Goal: Task Accomplishment & Management: Manage account settings

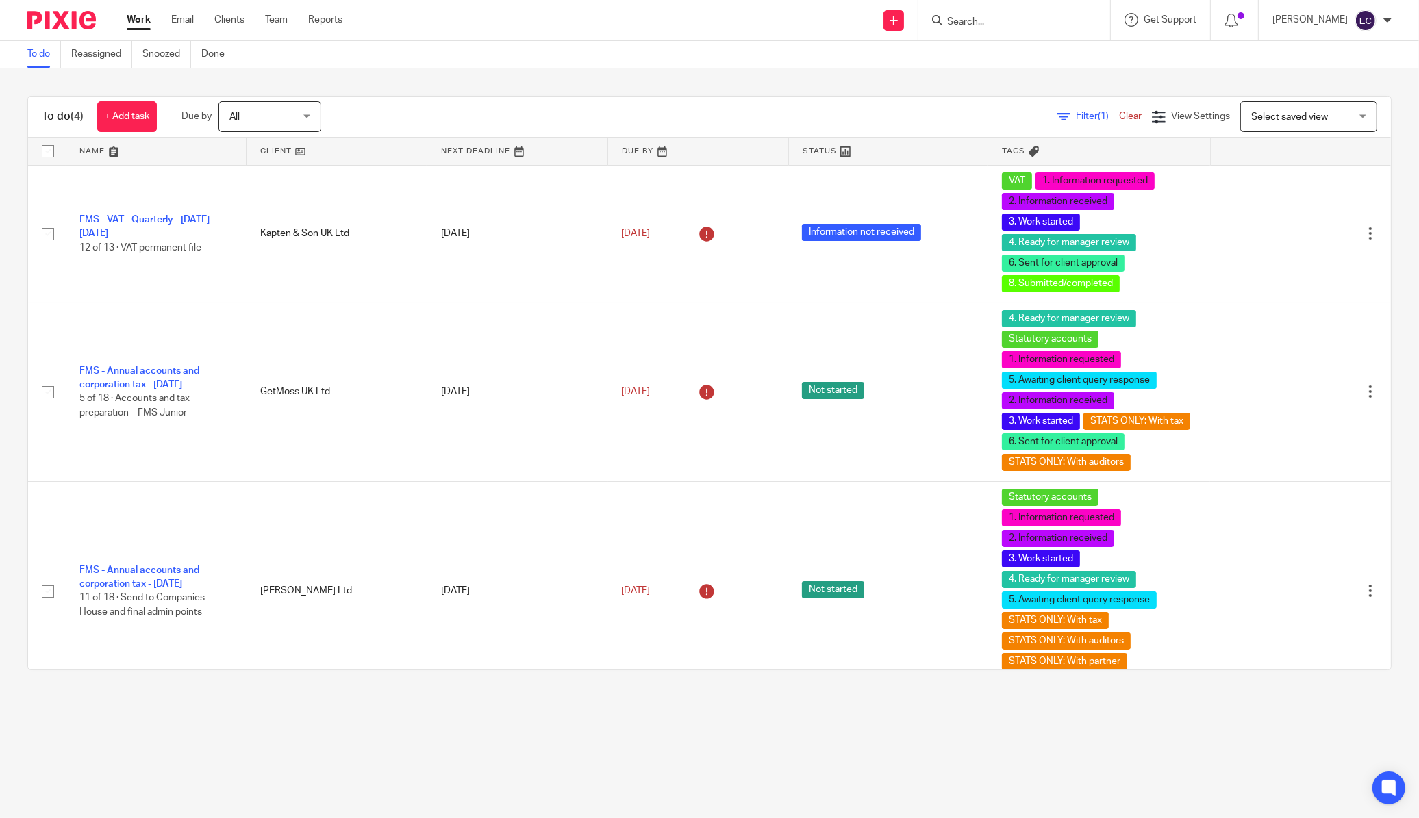
scroll to position [228, 0]
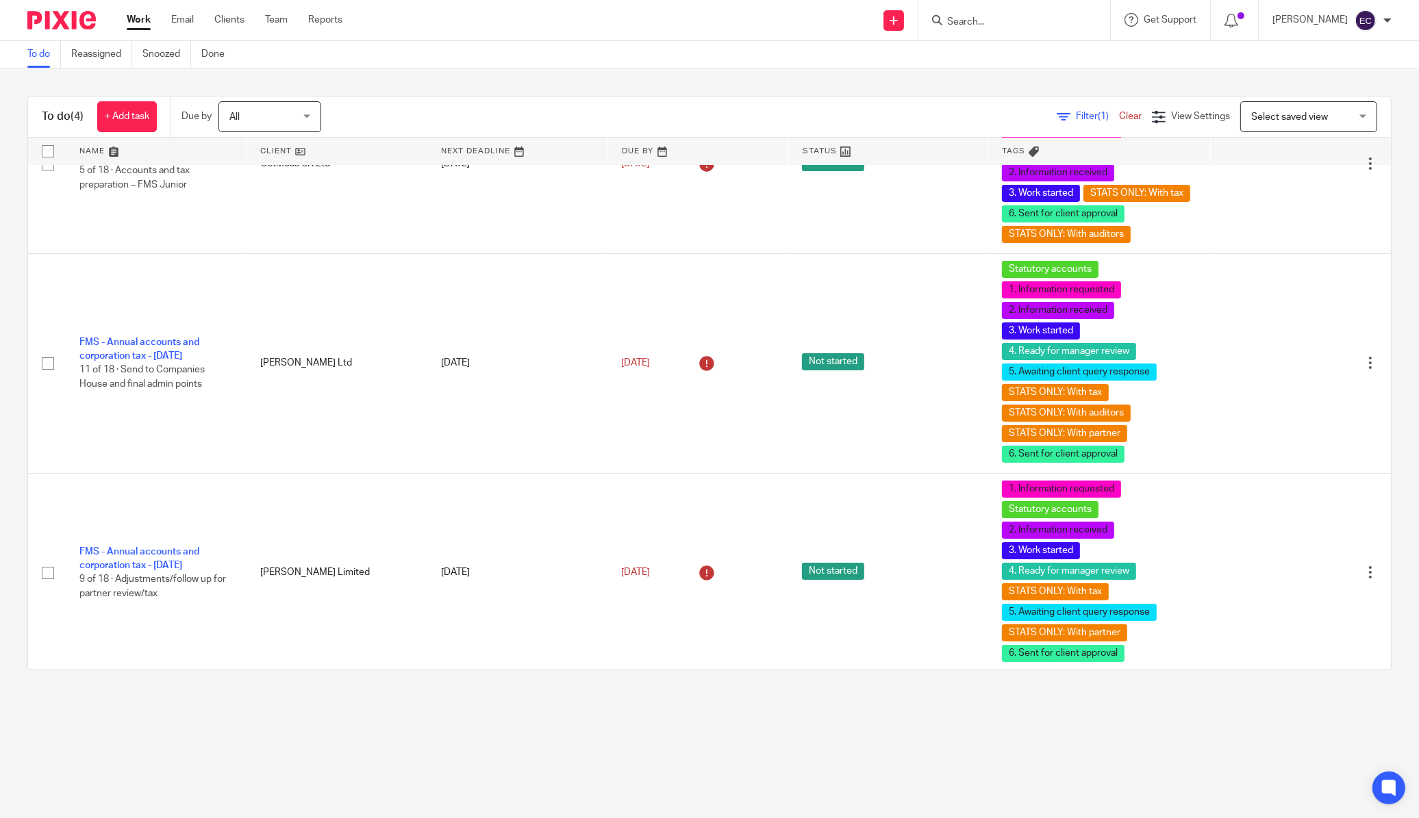
click at [989, 26] on input "Search" at bounding box center [1007, 22] width 123 height 12
type input "anyway"
click at [985, 76] on link at bounding box center [1028, 74] width 171 height 21
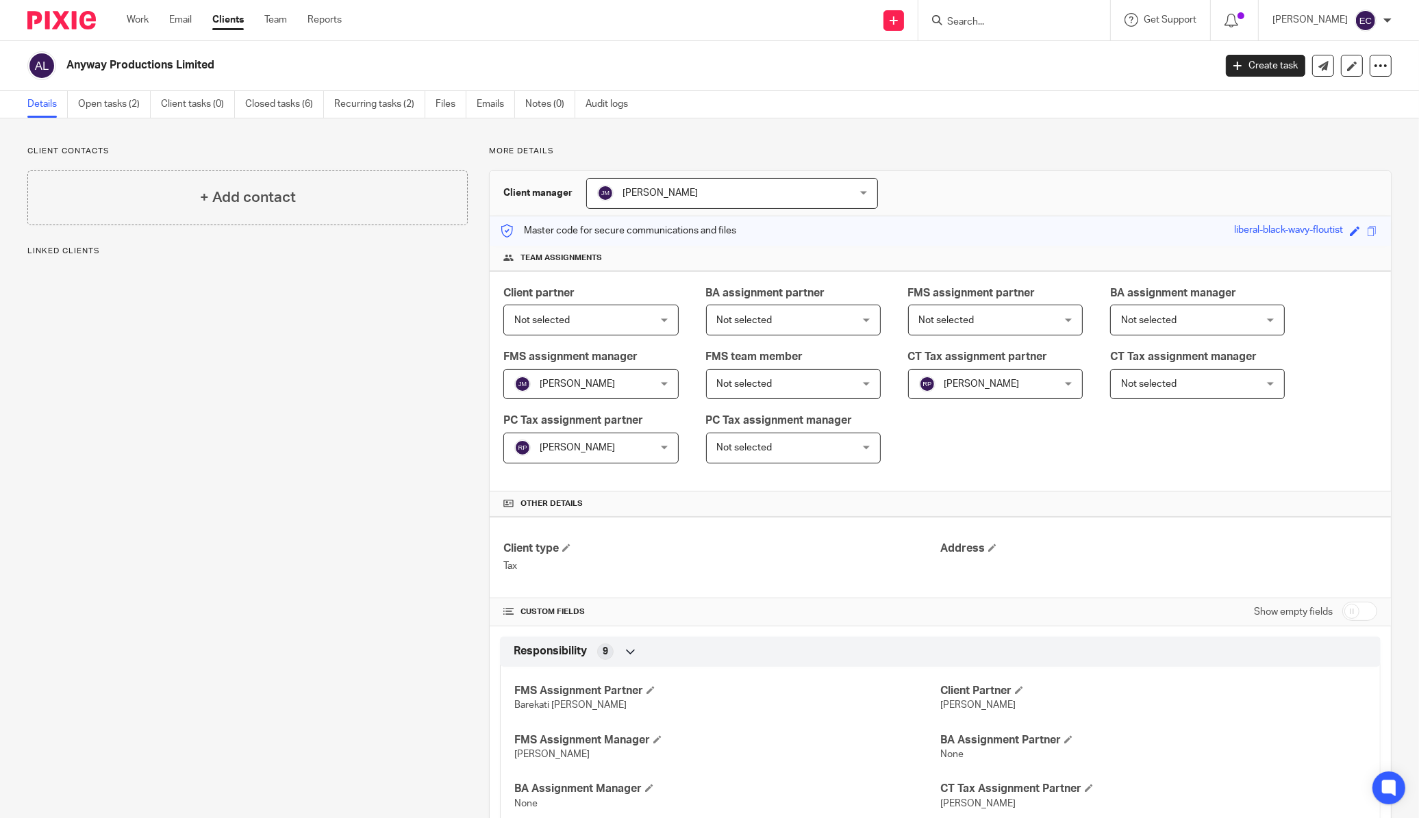
click at [105, 108] on link "Open tasks (2)" at bounding box center [114, 104] width 73 height 27
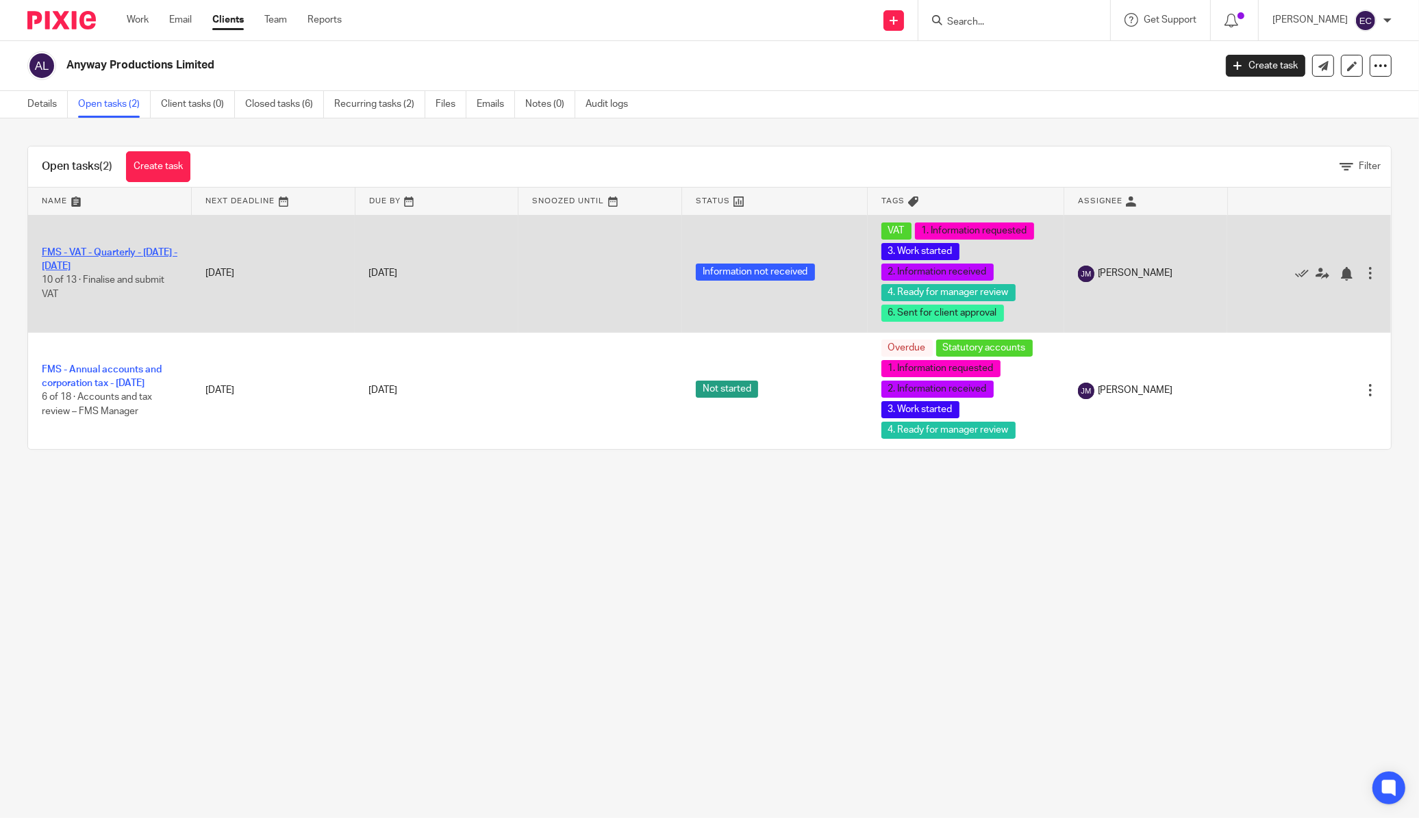
click at [99, 254] on link "FMS - VAT - Quarterly - [DATE] - [DATE]" at bounding box center [110, 259] width 136 height 23
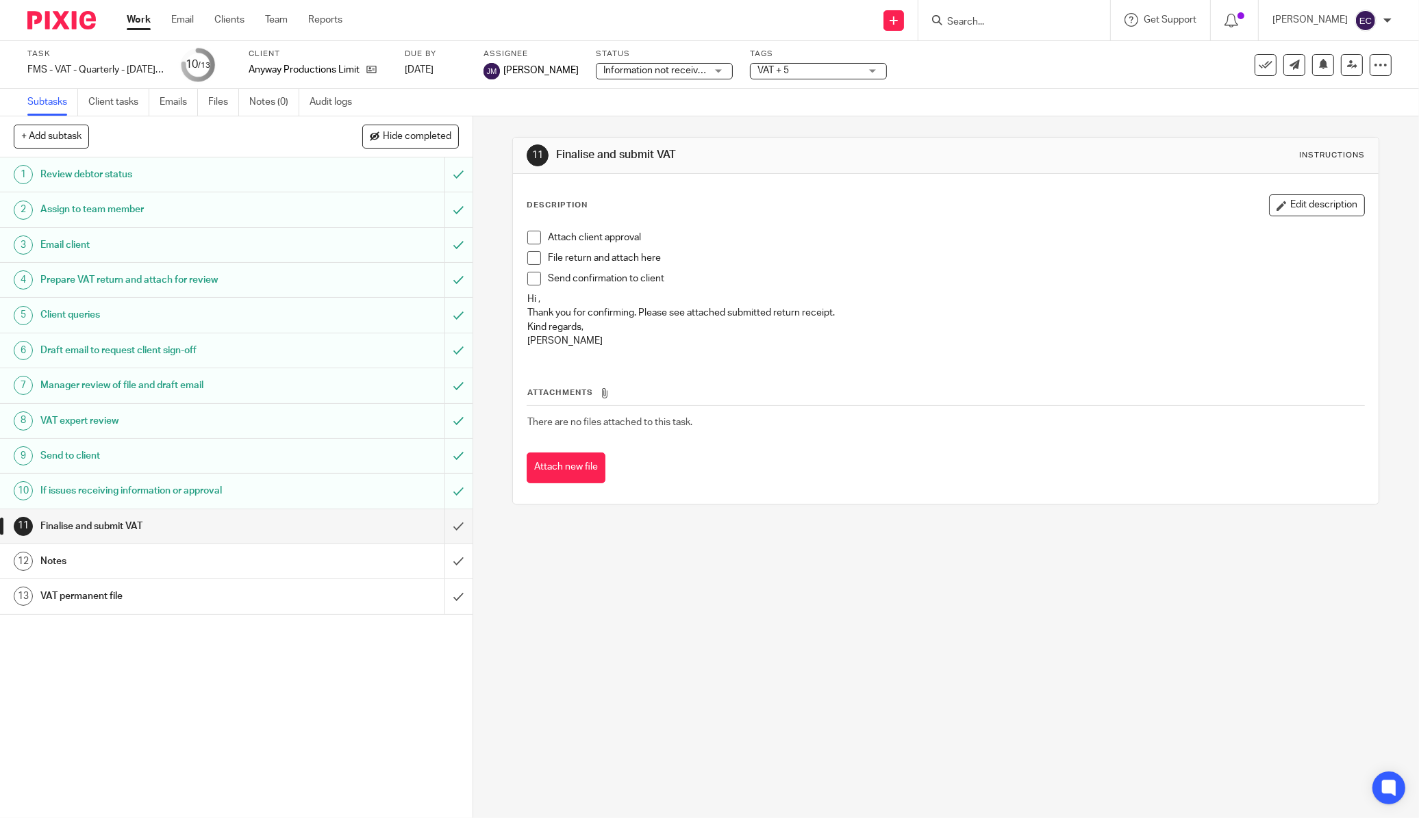
click at [533, 240] on span at bounding box center [534, 238] width 14 height 14
click at [531, 260] on span at bounding box center [534, 258] width 14 height 14
click at [529, 279] on span at bounding box center [534, 279] width 14 height 14
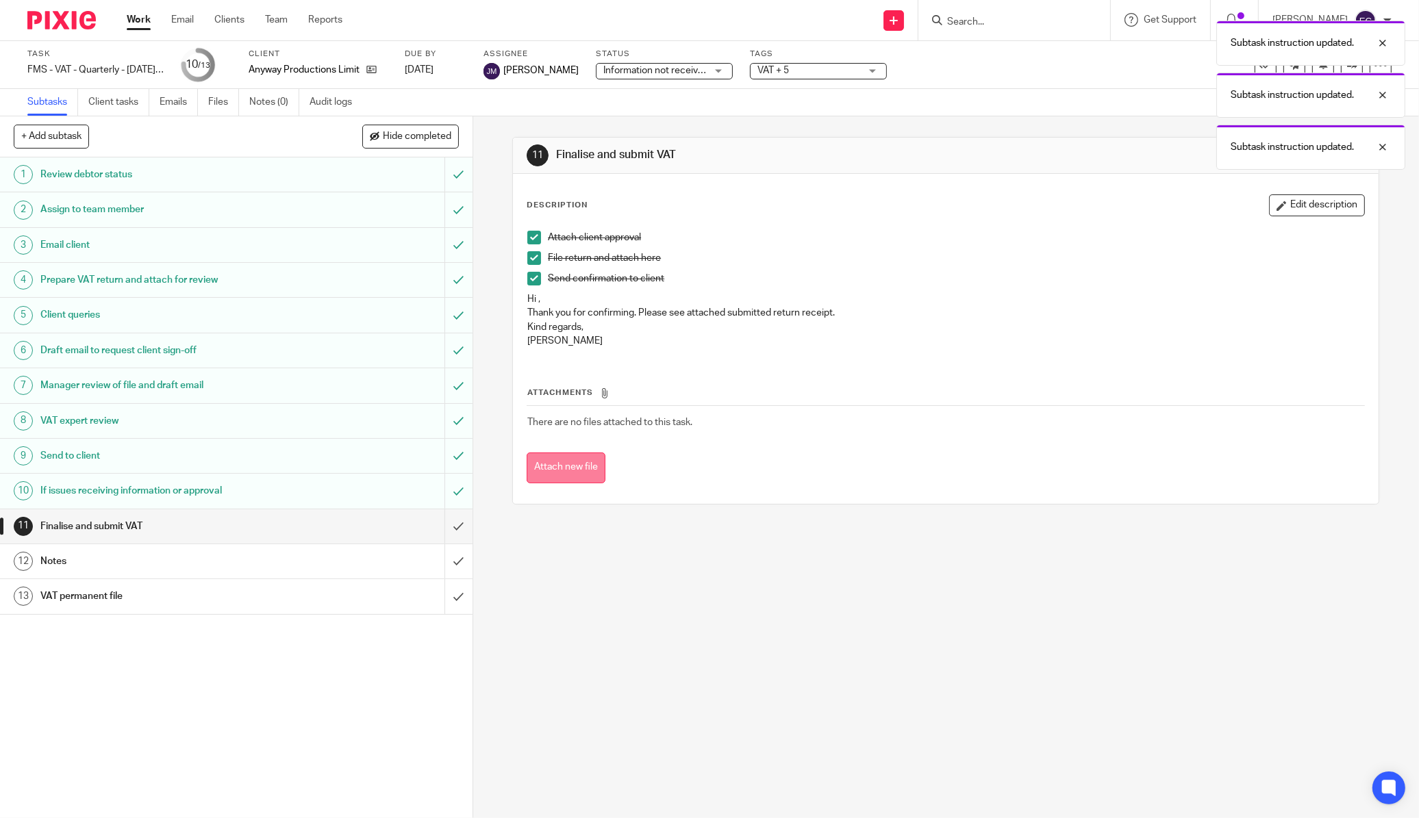
click at [548, 469] on button "Attach new file" at bounding box center [566, 468] width 79 height 31
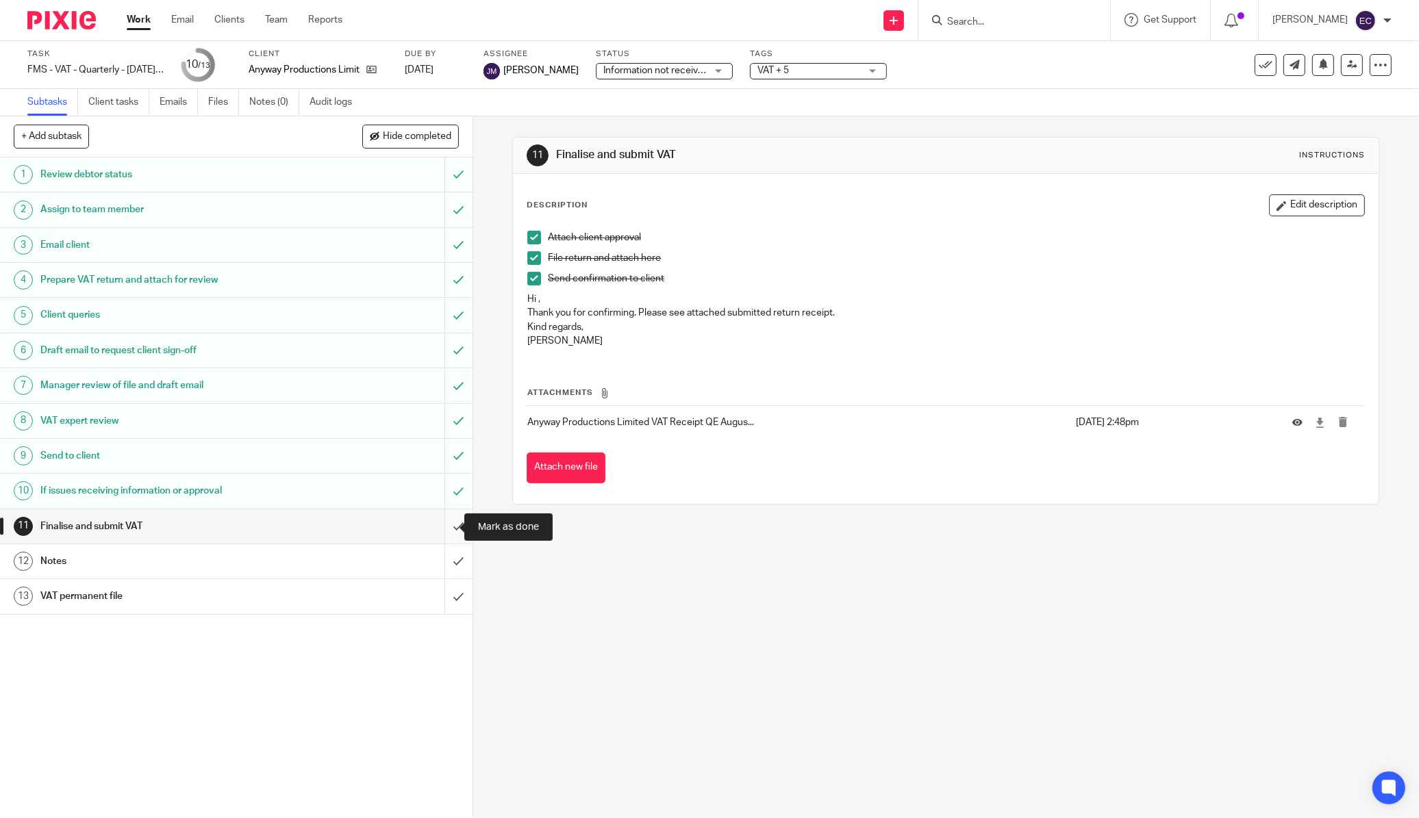
click at [449, 529] on input "submit" at bounding box center [236, 526] width 472 height 34
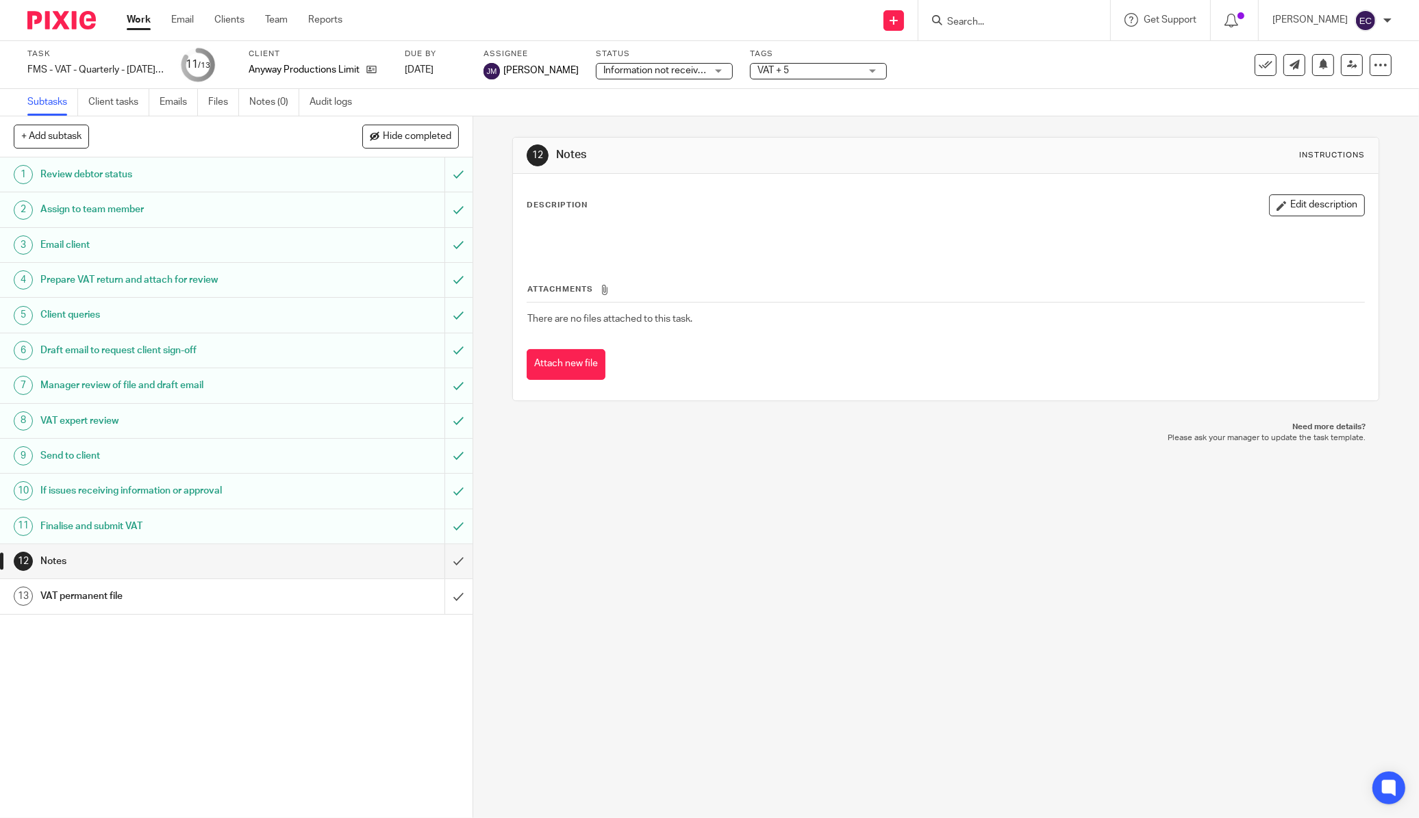
click at [288, 525] on h1 "Finalise and submit VAT" at bounding box center [170, 526] width 260 height 21
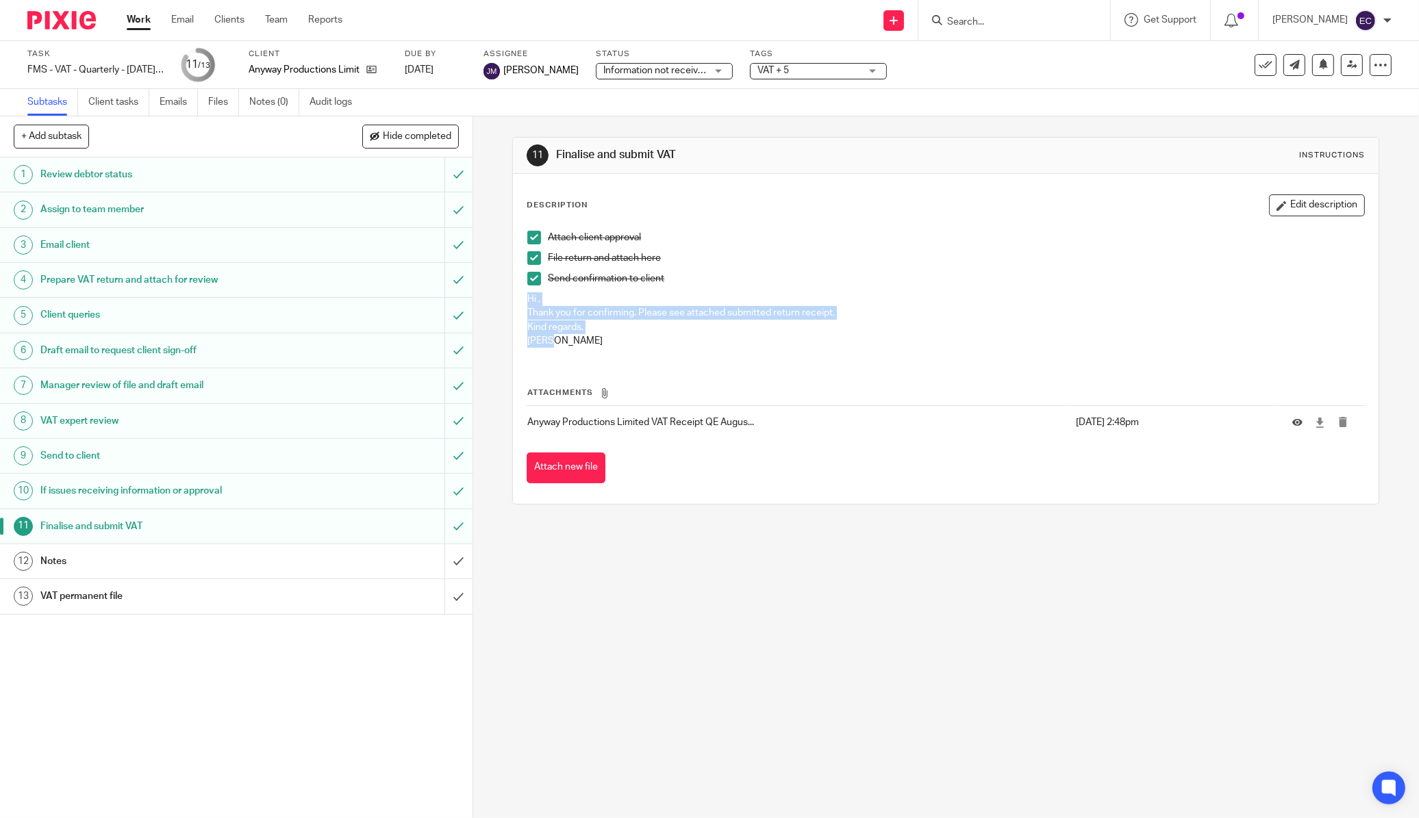
drag, startPoint x: 559, startPoint y: 343, endPoint x: 497, endPoint y: 295, distance: 78.1
click at [497, 295] on div "11 Finalise and submit VAT Instructions Description Edit description Attach cli…" at bounding box center [946, 467] width 946 height 702
copy div "Hi , Thank you for confirming. Please see attached submitted return receipt. Ki…"
click at [446, 559] on input "submit" at bounding box center [236, 561] width 472 height 34
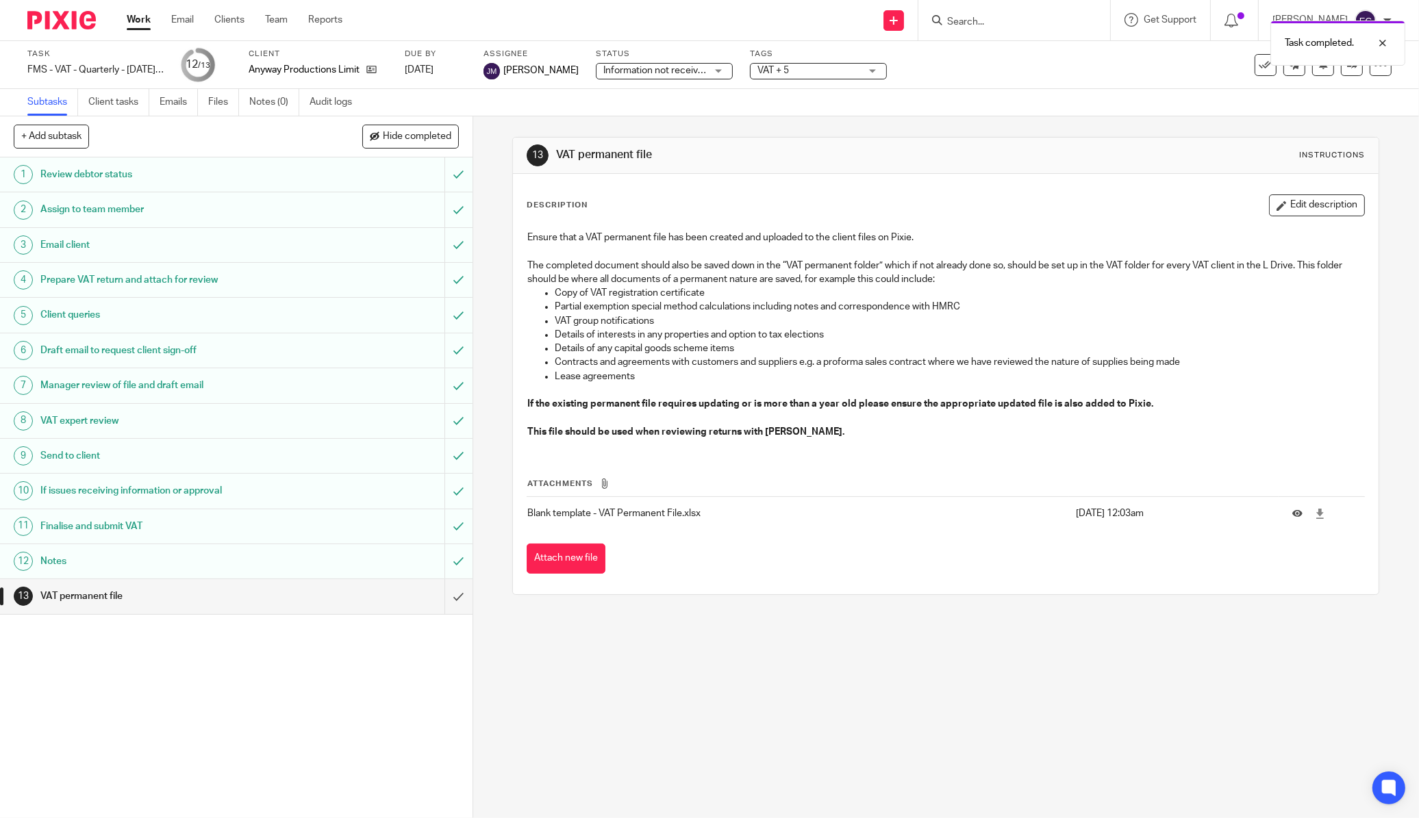
click at [552, 572] on button "Attach new file" at bounding box center [566, 559] width 79 height 31
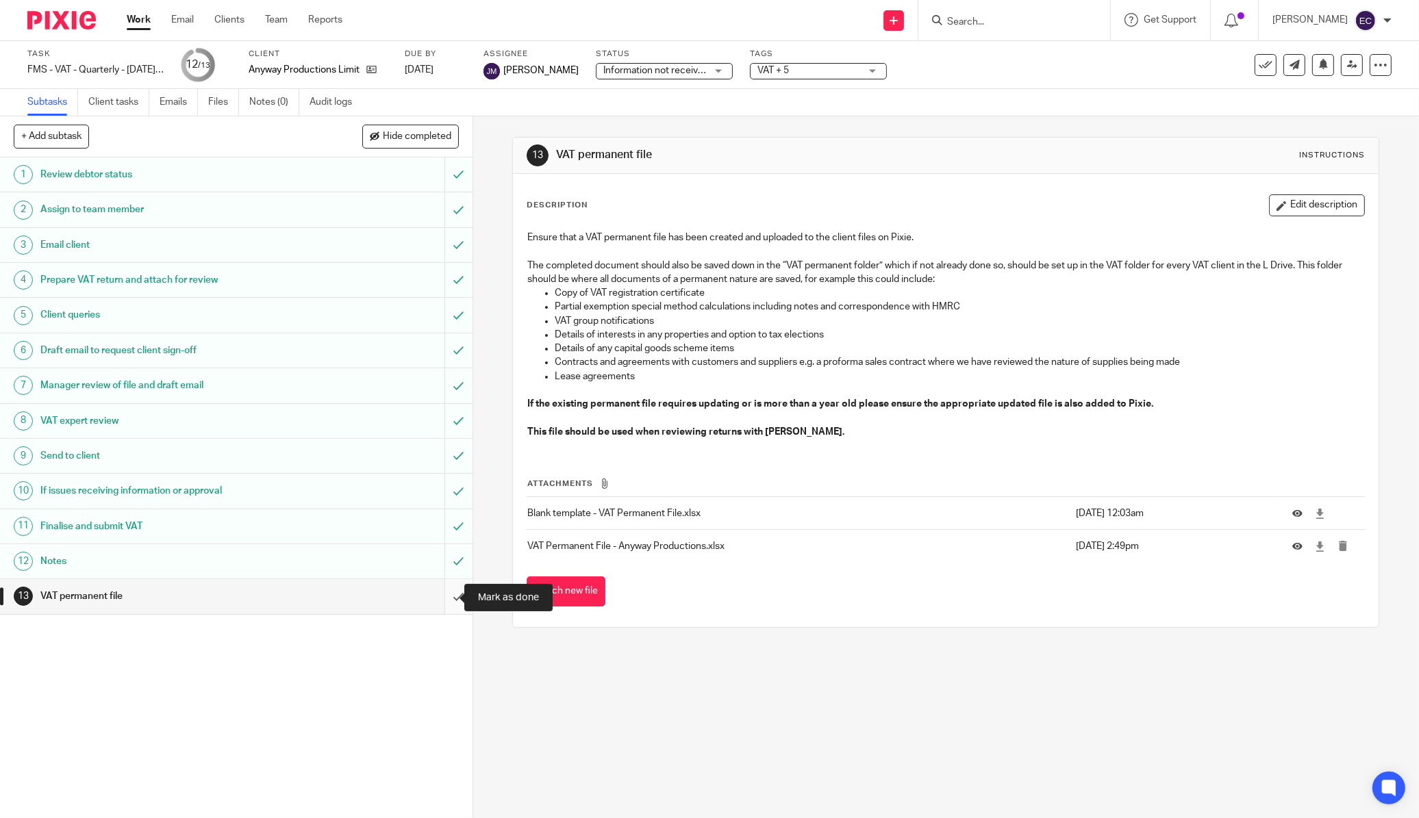
click at [432, 596] on input "submit" at bounding box center [236, 596] width 472 height 34
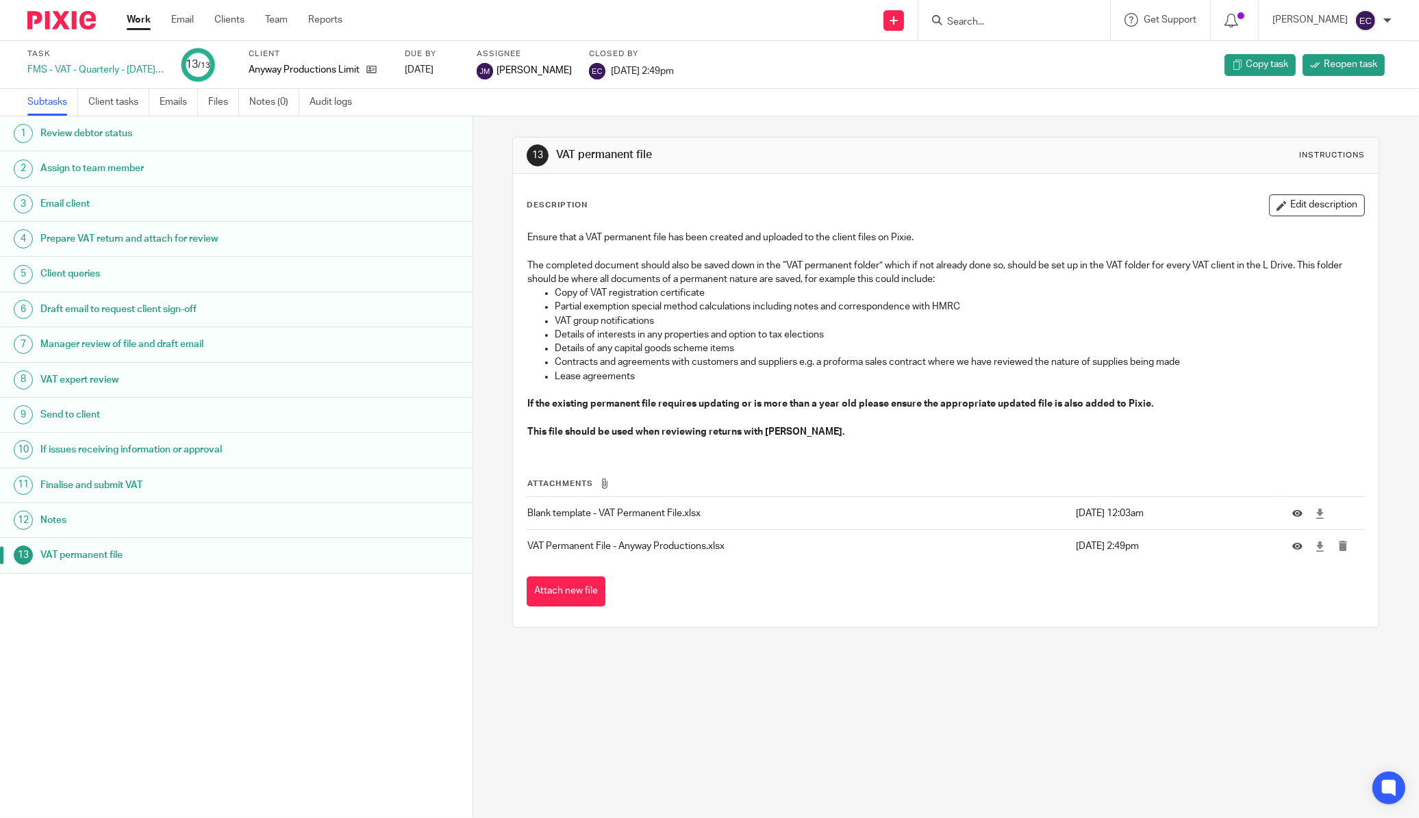
click at [74, 11] on img at bounding box center [61, 20] width 68 height 18
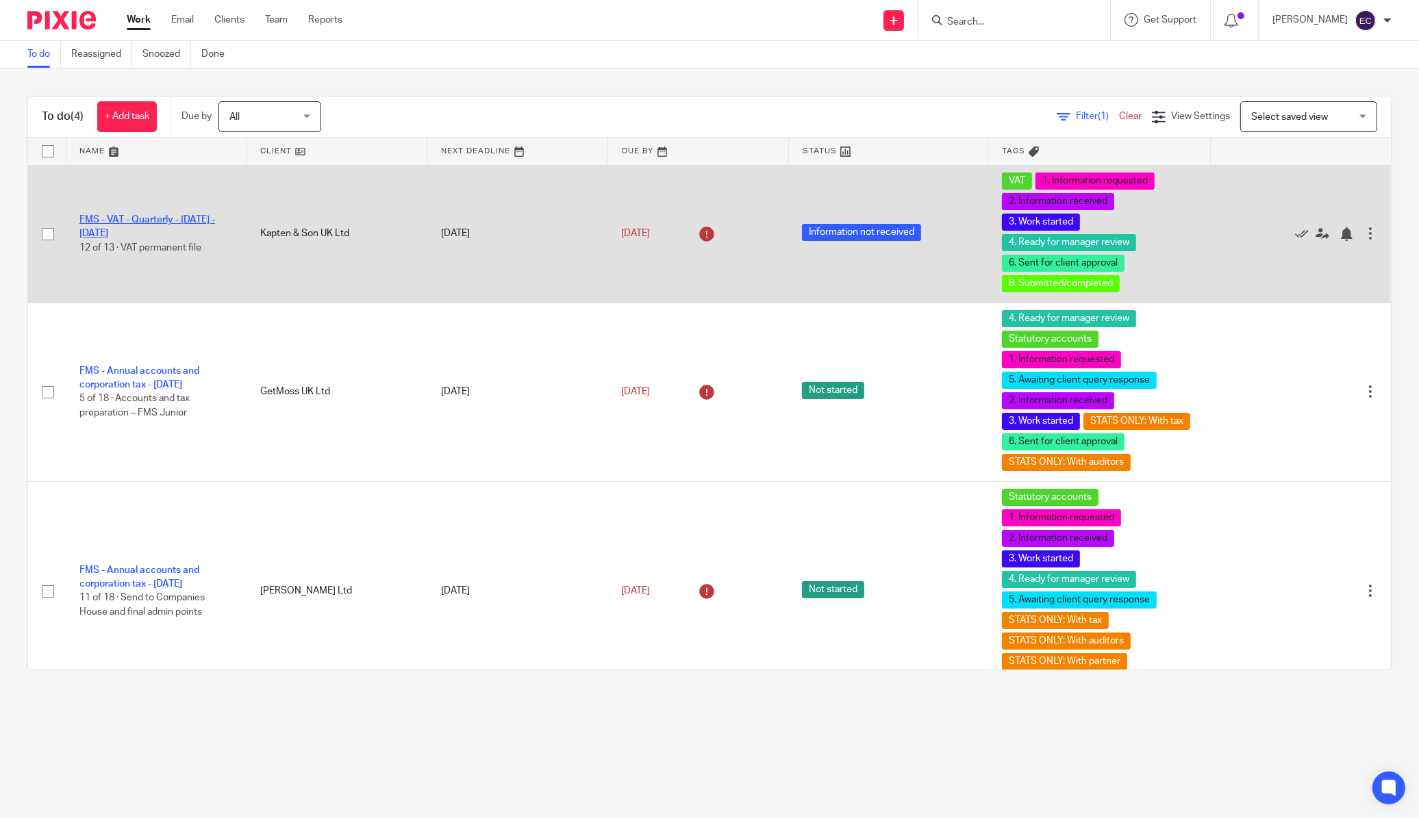
click at [100, 223] on link "FMS - VAT - Quarterly - [DATE] - [DATE]" at bounding box center [147, 226] width 136 height 23
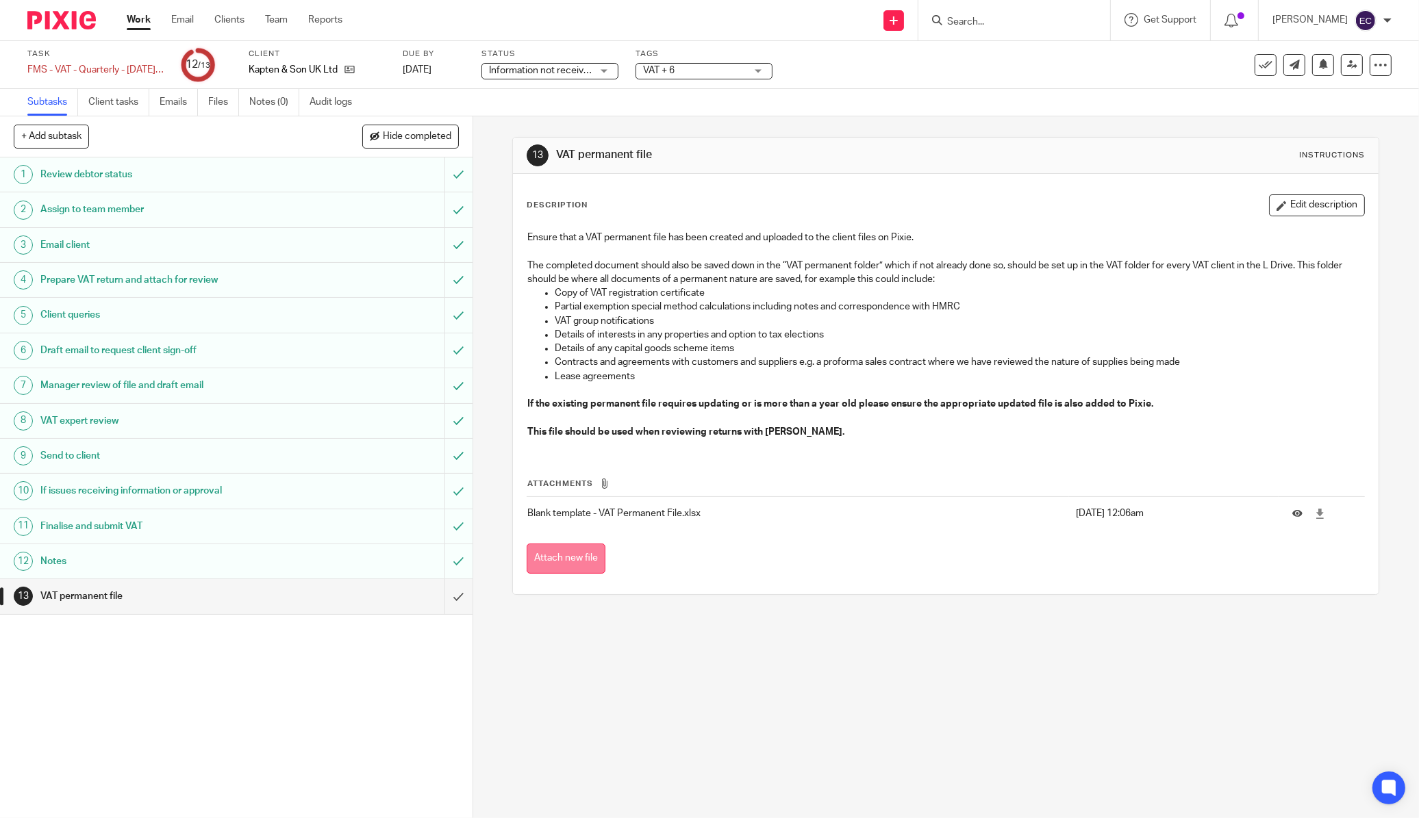
click at [535, 564] on button "Attach new file" at bounding box center [566, 559] width 79 height 31
click at [436, 601] on input "submit" at bounding box center [236, 596] width 472 height 34
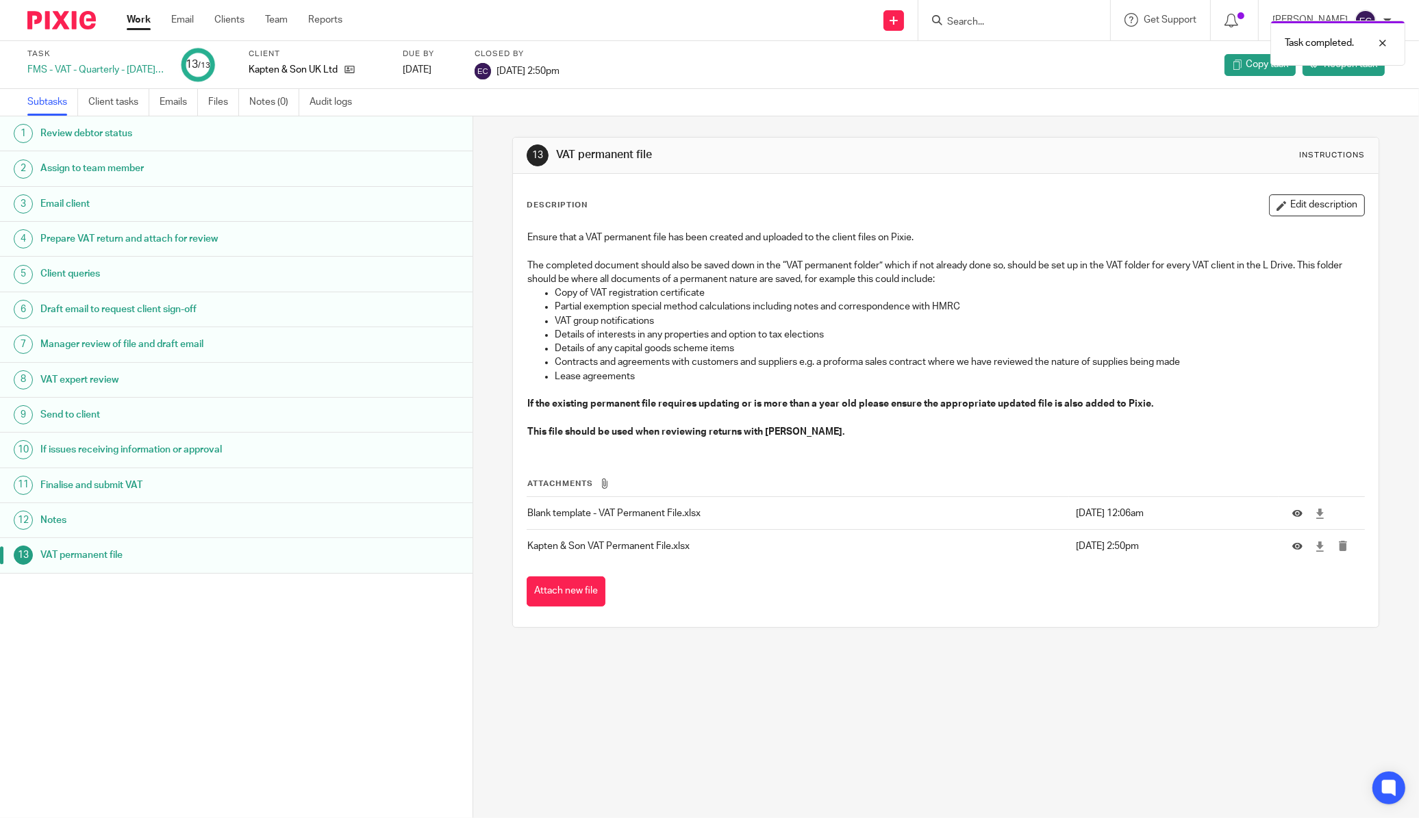
click at [75, 22] on img at bounding box center [61, 20] width 68 height 18
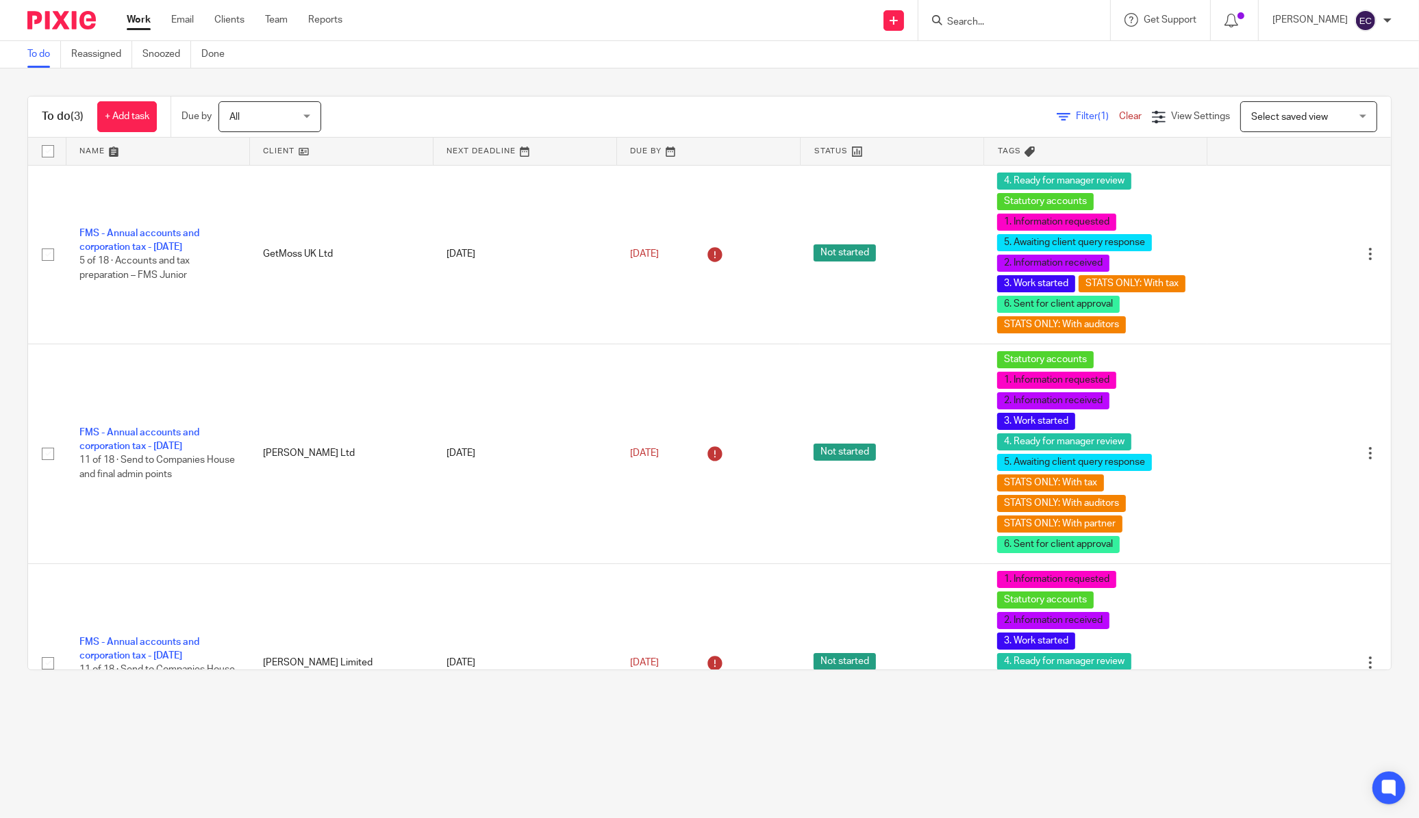
click at [997, 25] on input "Search" at bounding box center [1007, 22] width 123 height 12
type input "fairm"
click at [1022, 55] on link at bounding box center [1045, 53] width 205 height 21
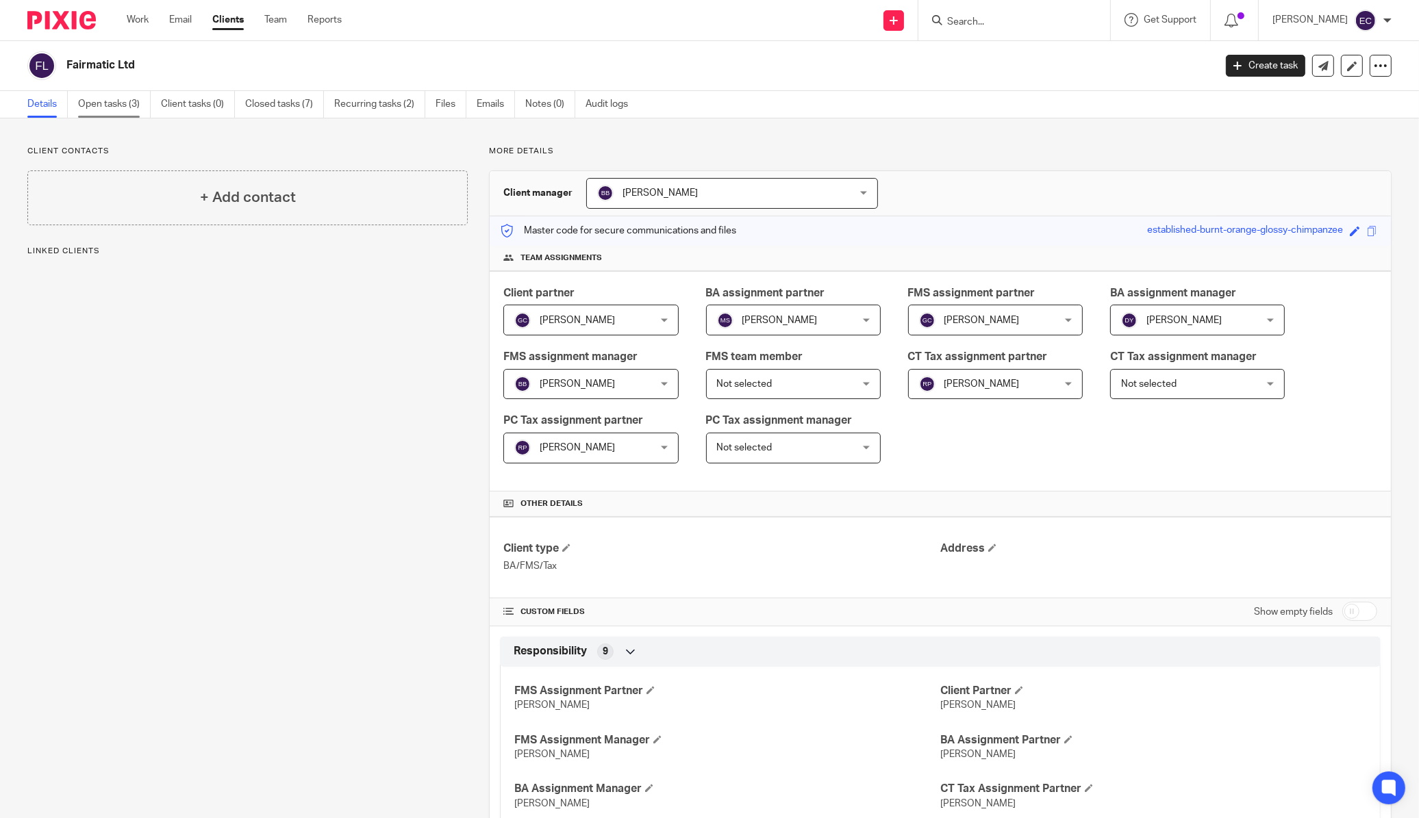
click at [86, 105] on link "Open tasks (3)" at bounding box center [114, 104] width 73 height 27
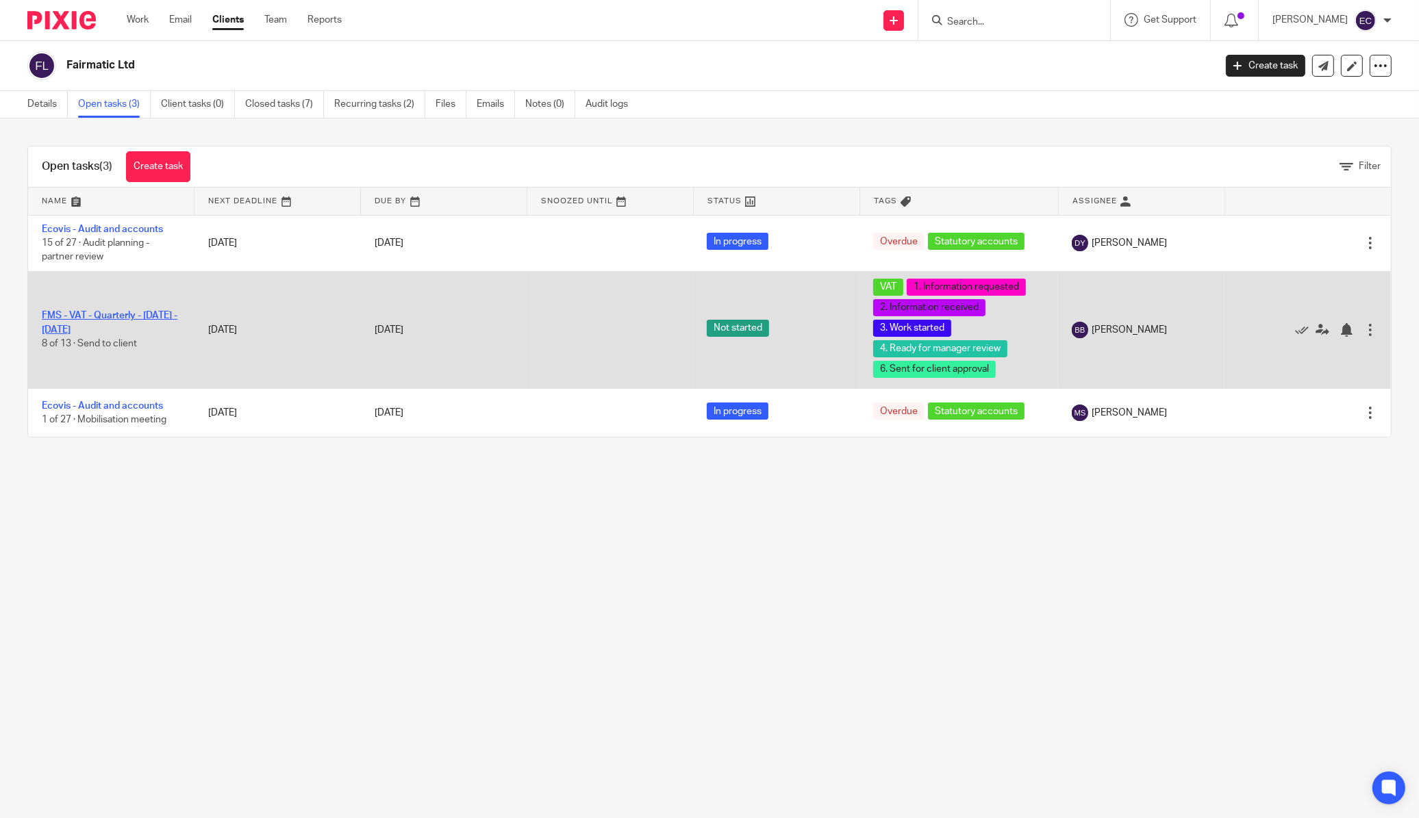
click at [91, 326] on link "FMS - VAT - Quarterly - [DATE] - [DATE]" at bounding box center [110, 322] width 136 height 23
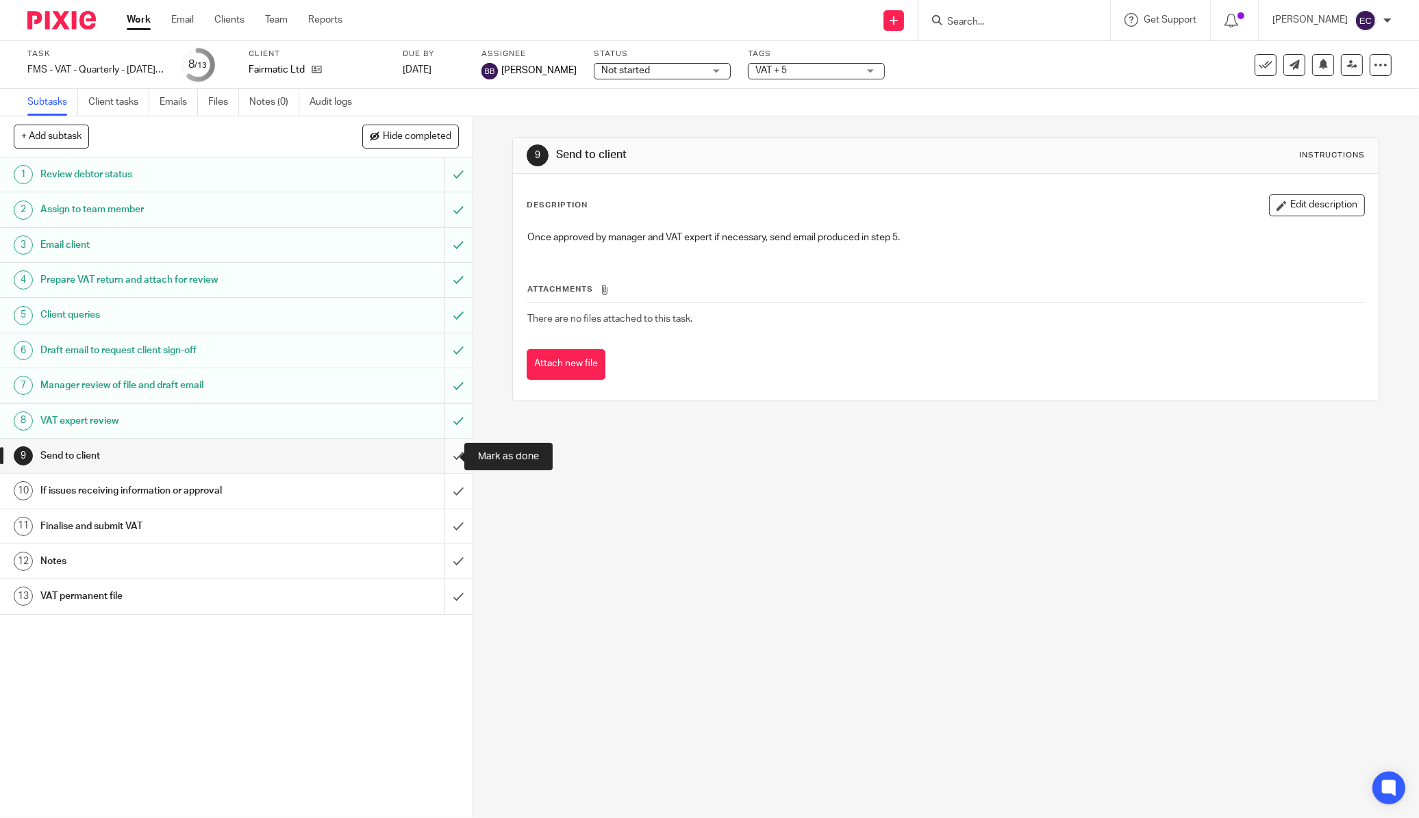
click at [439, 455] on input "submit" at bounding box center [236, 456] width 472 height 34
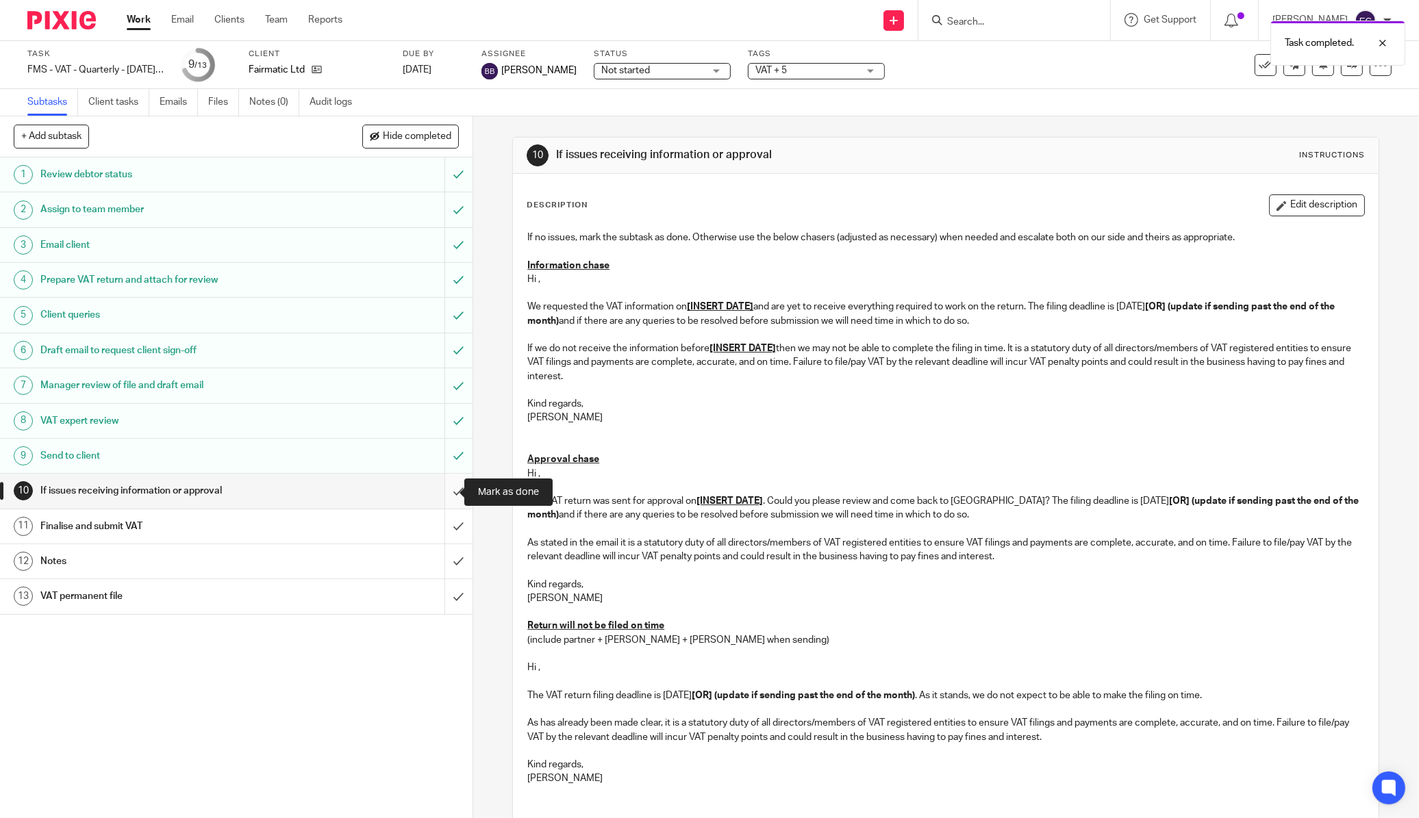
click at [442, 487] on input "submit" at bounding box center [236, 491] width 472 height 34
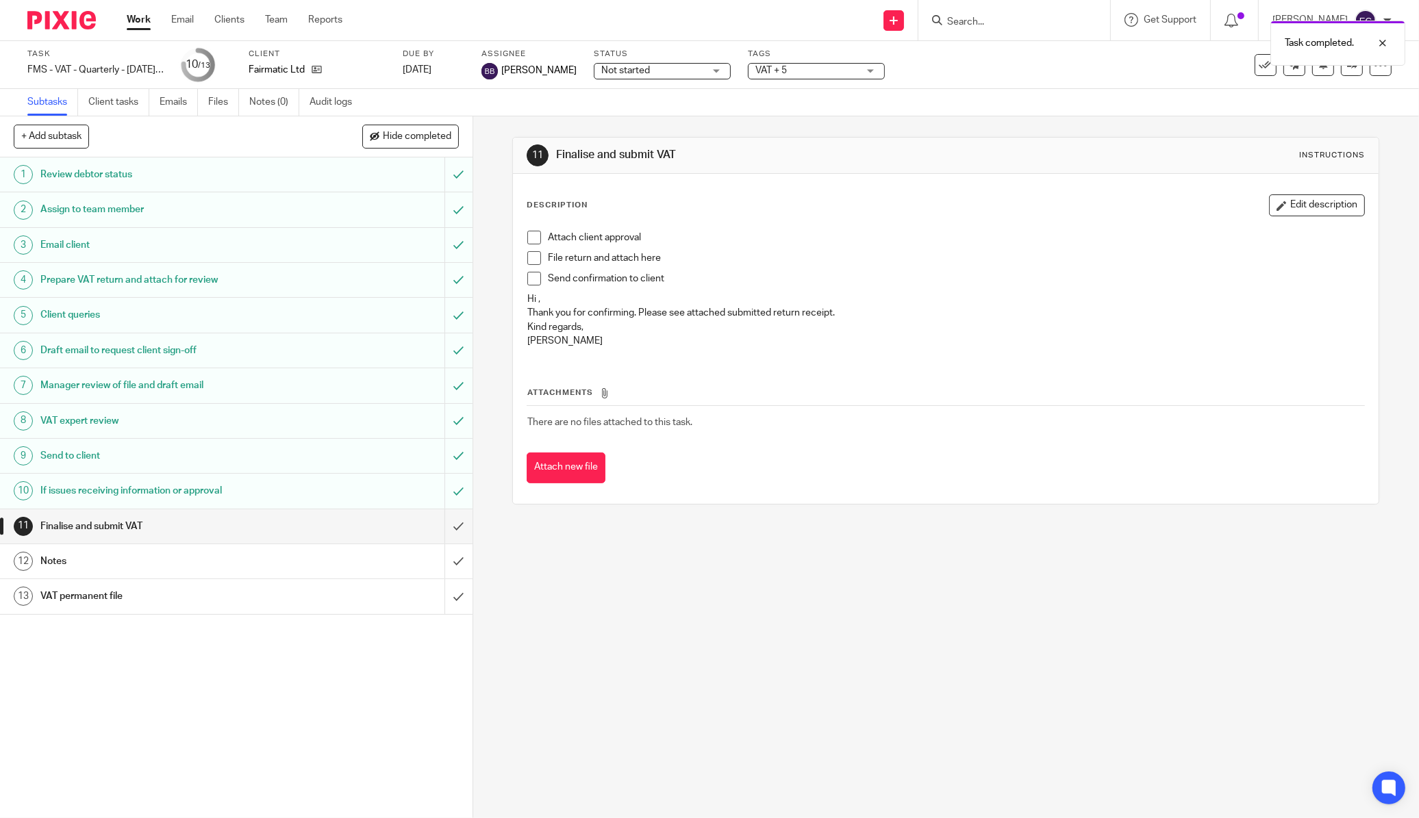
click at [528, 248] on li "Attach client approval" at bounding box center [945, 241] width 837 height 21
click at [527, 238] on span at bounding box center [534, 238] width 14 height 14
click at [530, 261] on span at bounding box center [534, 258] width 14 height 14
click at [530, 276] on span at bounding box center [534, 279] width 14 height 14
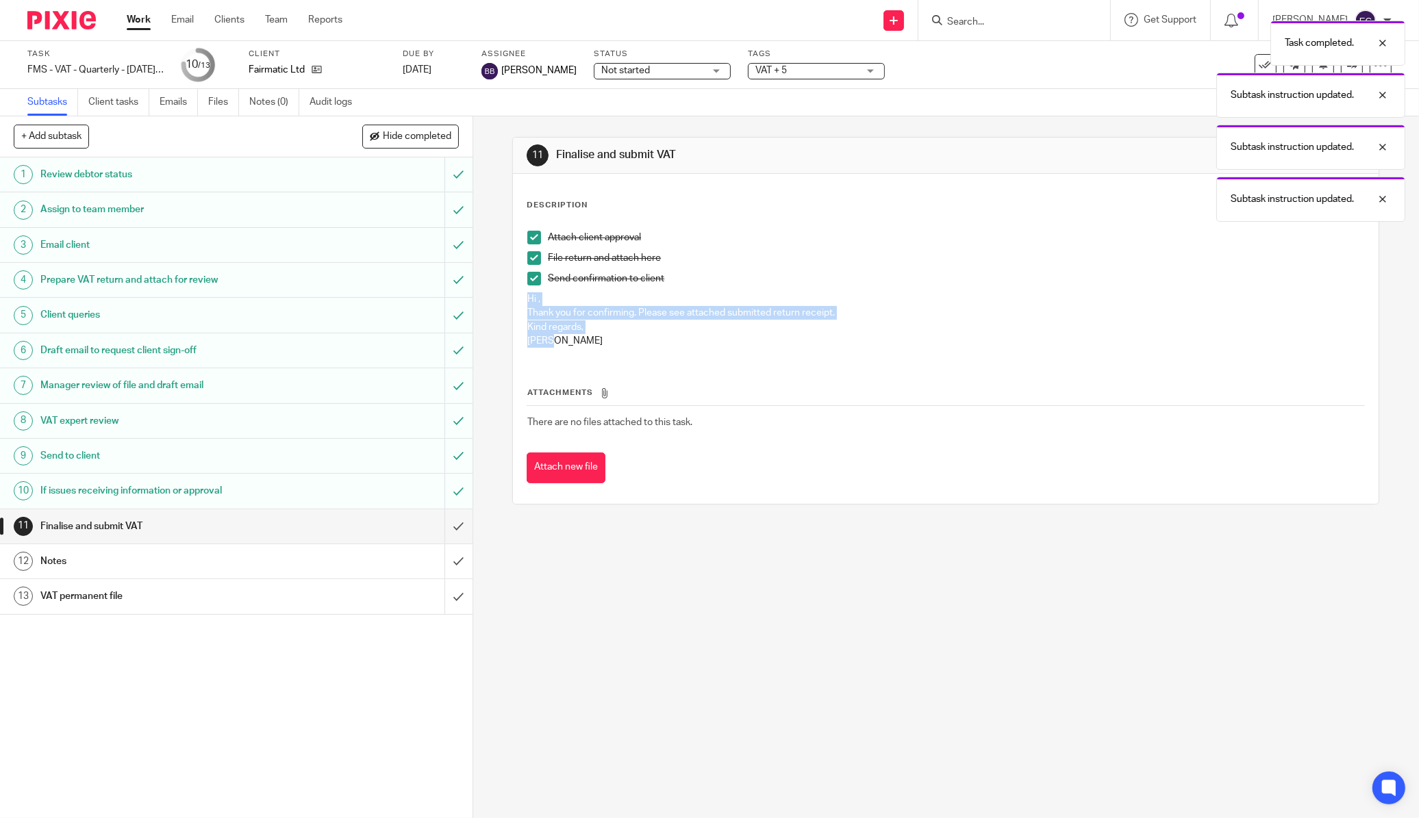
drag, startPoint x: 544, startPoint y: 344, endPoint x: 504, endPoint y: 300, distance: 59.6
click at [504, 300] on div "11 Finalise and submit VAT Instructions Description Edit description Attach cli…" at bounding box center [946, 467] width 946 height 702
click at [599, 463] on button "Attach new file" at bounding box center [566, 468] width 79 height 31
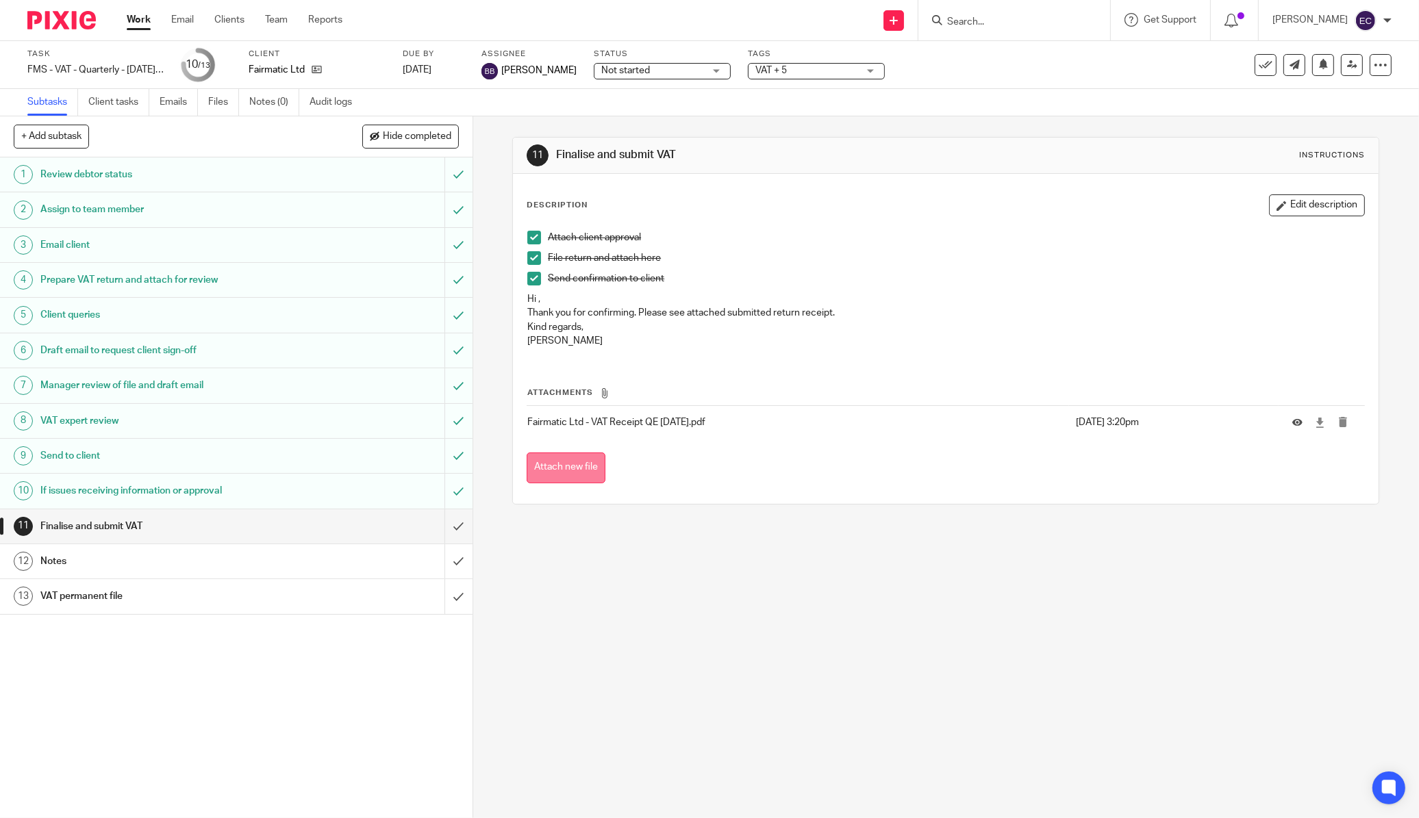
click at [548, 453] on button "Attach new file" at bounding box center [566, 468] width 79 height 31
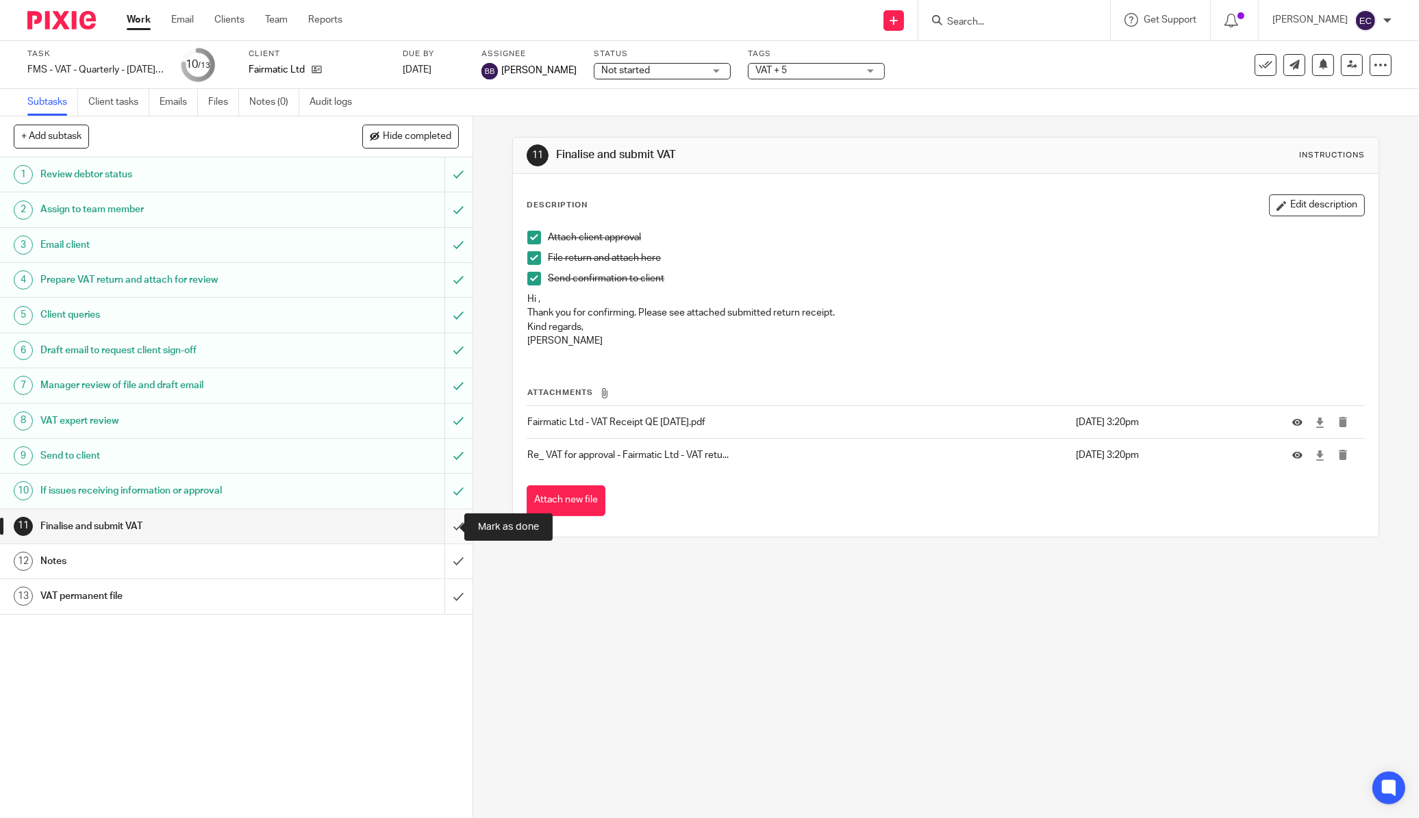
click at [449, 525] on input "submit" at bounding box center [236, 526] width 472 height 34
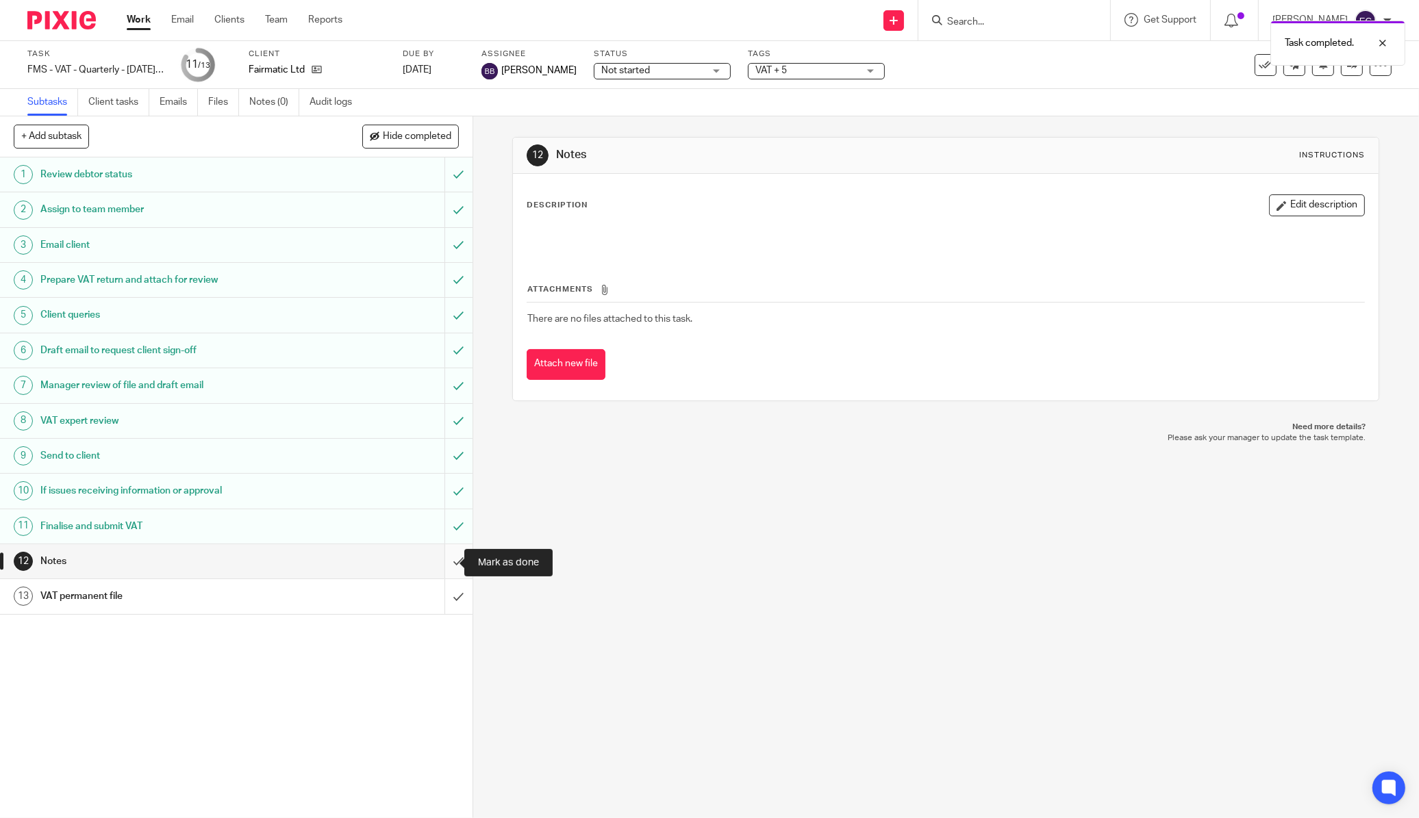
click at [442, 558] on input "submit" at bounding box center [236, 561] width 472 height 34
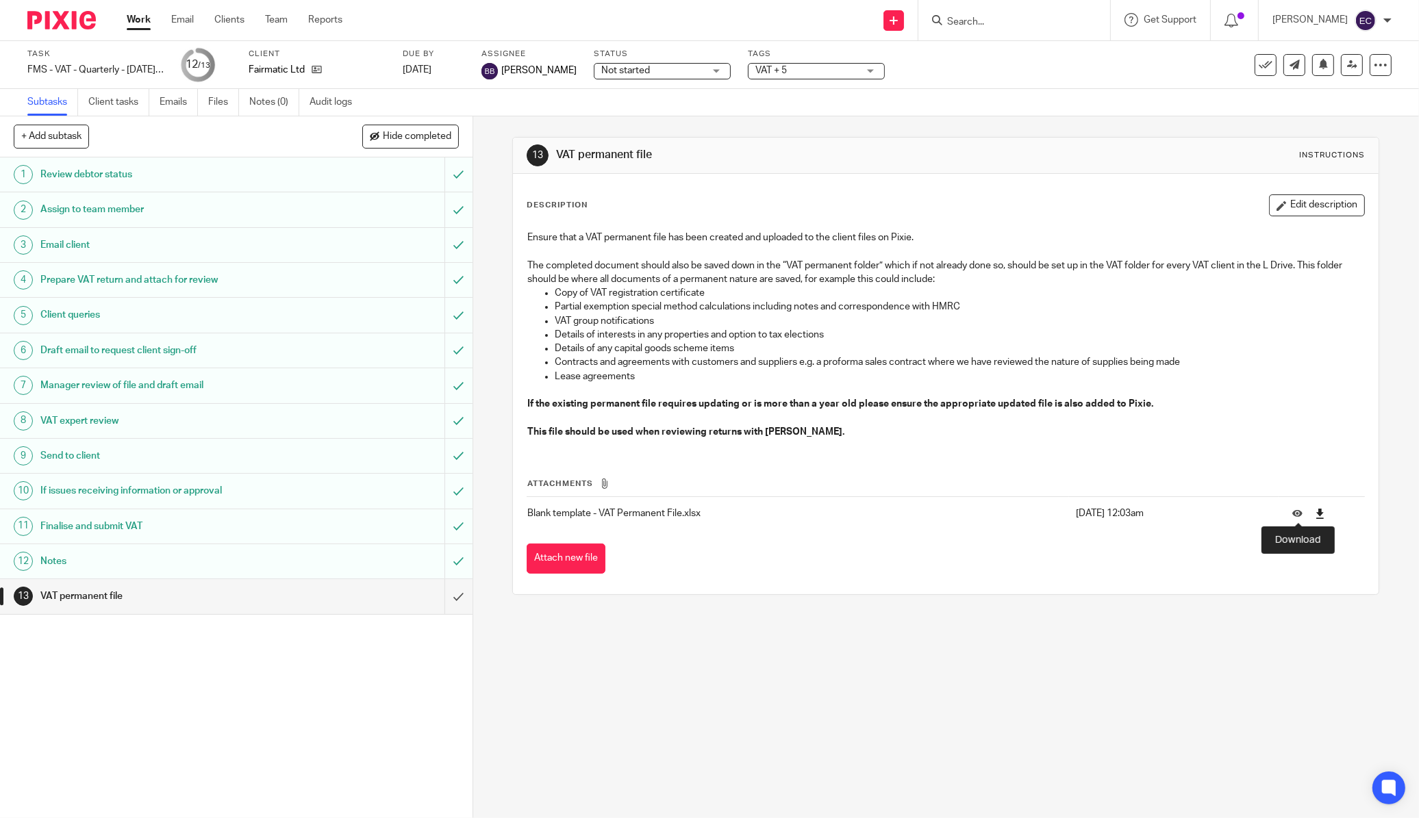
click at [1315, 516] on icon at bounding box center [1320, 514] width 10 height 10
click at [439, 601] on input "submit" at bounding box center [236, 596] width 472 height 34
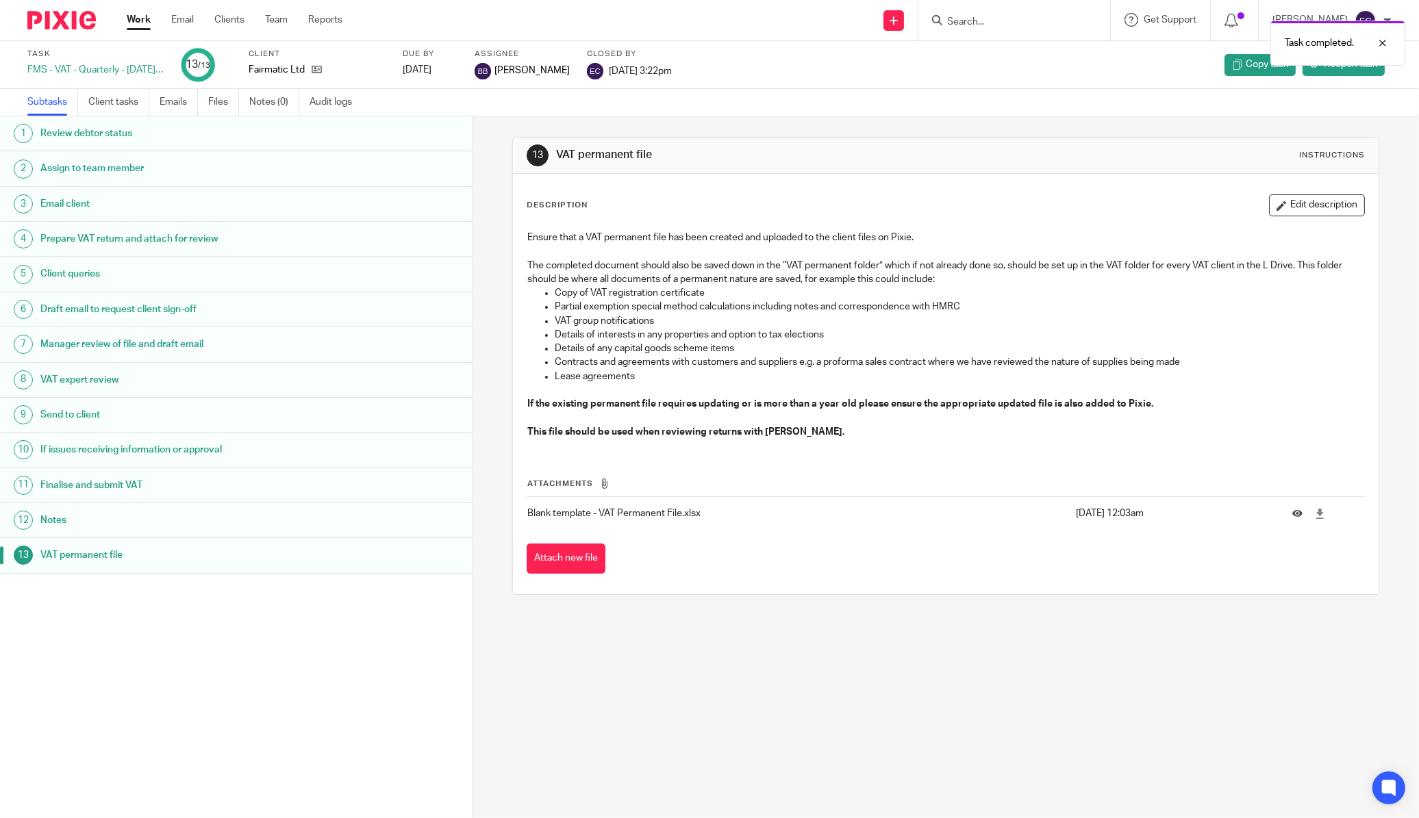
click at [69, 18] on img at bounding box center [61, 20] width 68 height 18
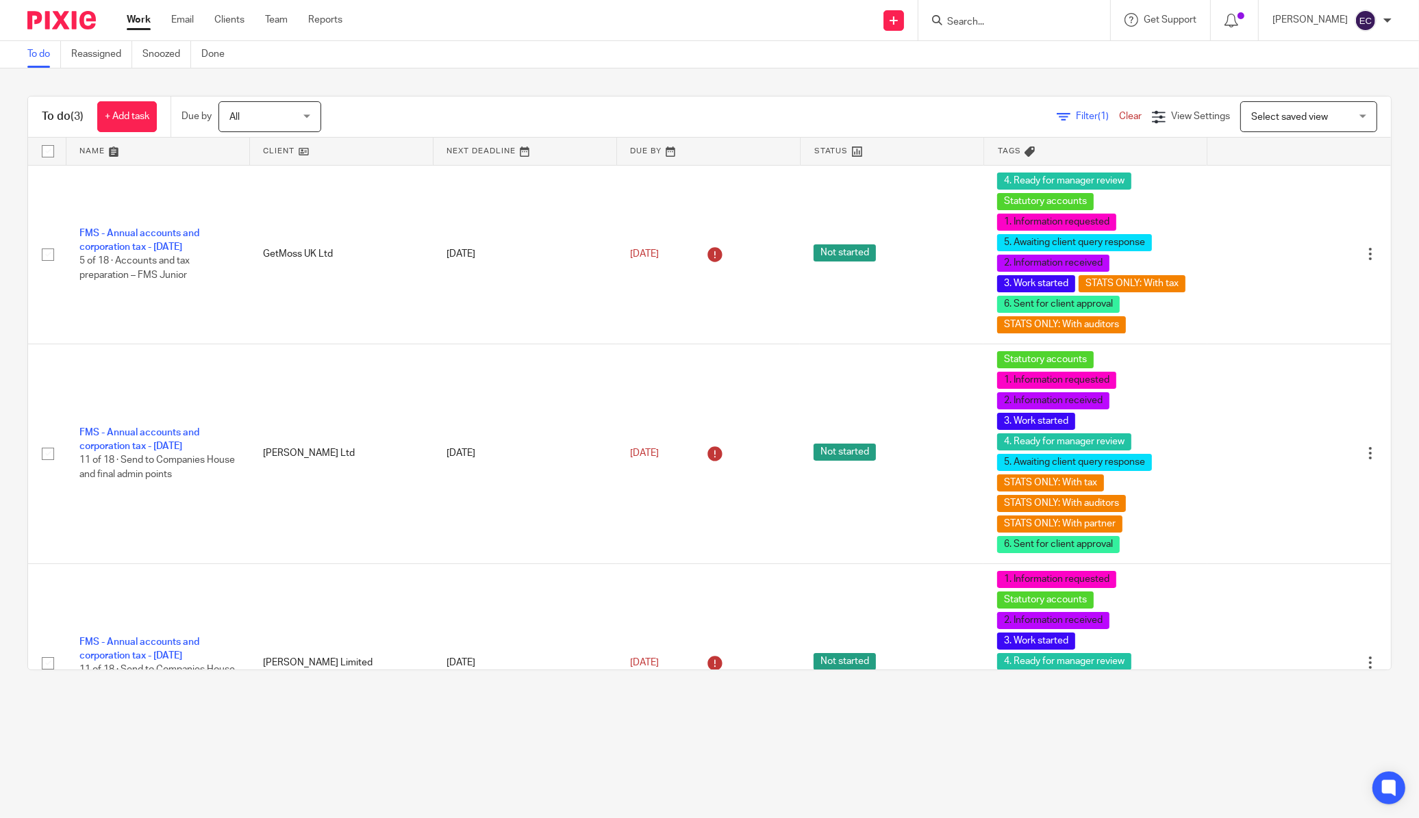
click at [963, 31] on div at bounding box center [1014, 20] width 192 height 40
click at [968, 25] on input "Search" at bounding box center [1007, 22] width 123 height 12
type input "fairm"
click at [1055, 49] on link at bounding box center [1045, 53] width 205 height 21
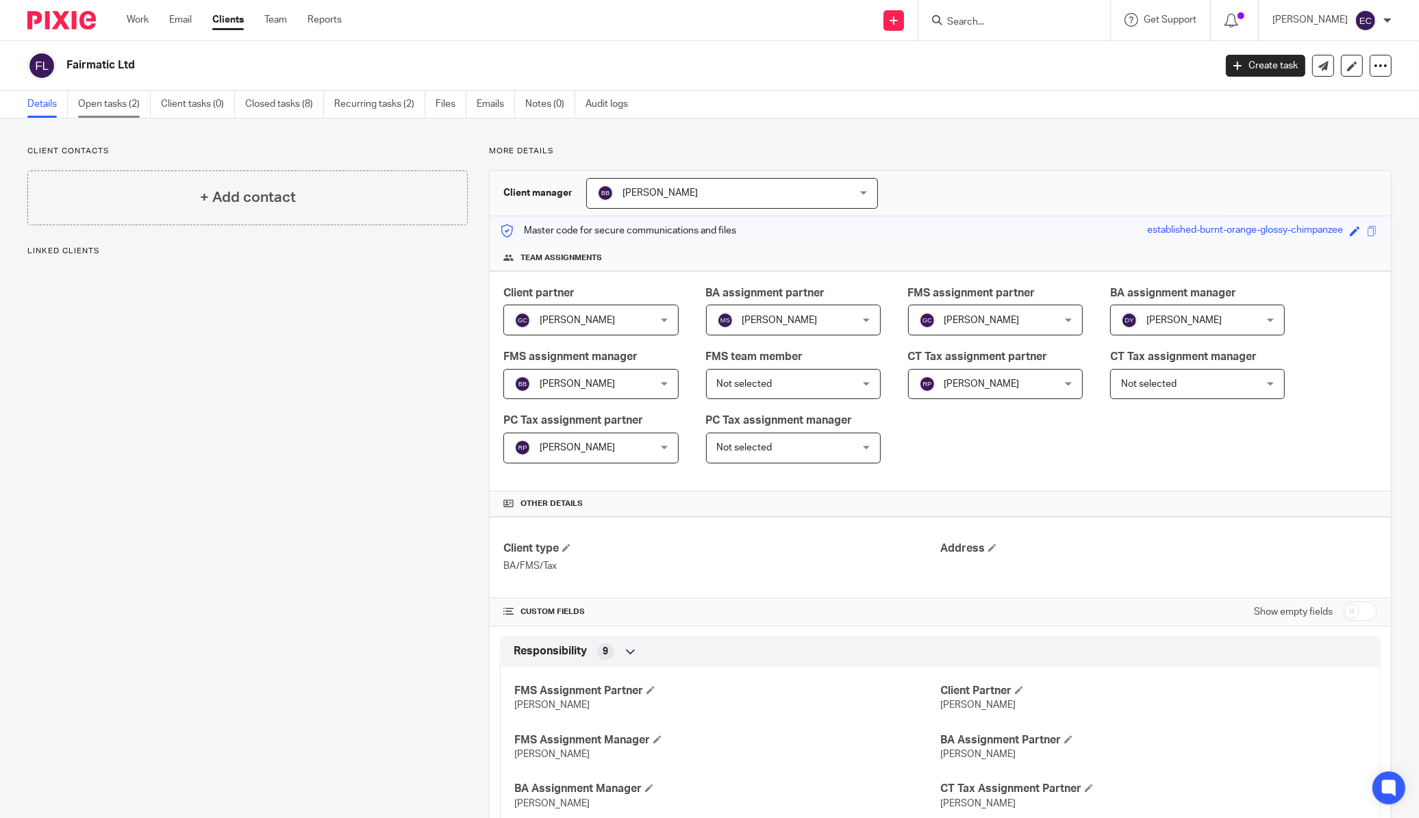
click at [116, 107] on link "Open tasks (2)" at bounding box center [114, 104] width 73 height 27
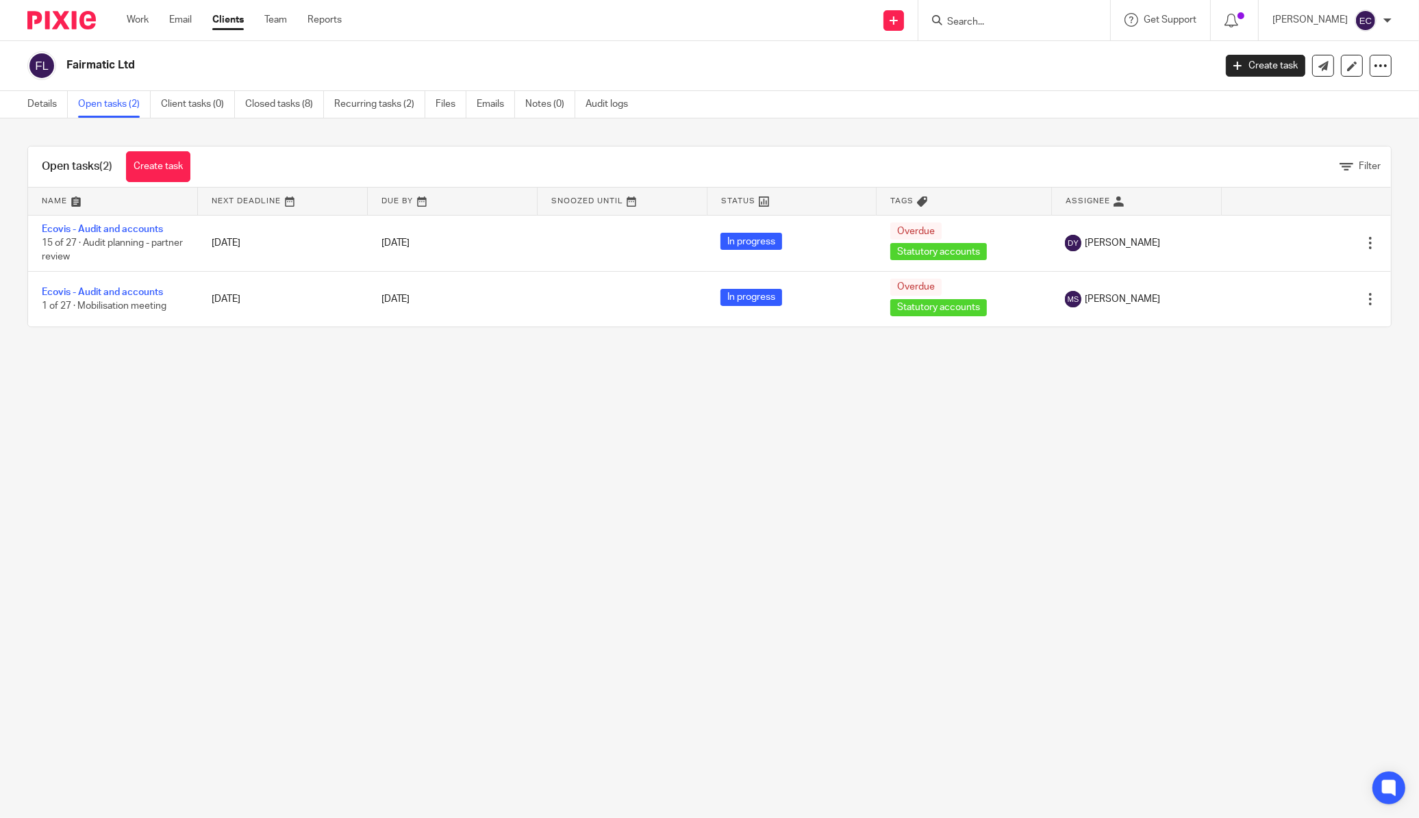
click at [62, 24] on img at bounding box center [61, 20] width 68 height 18
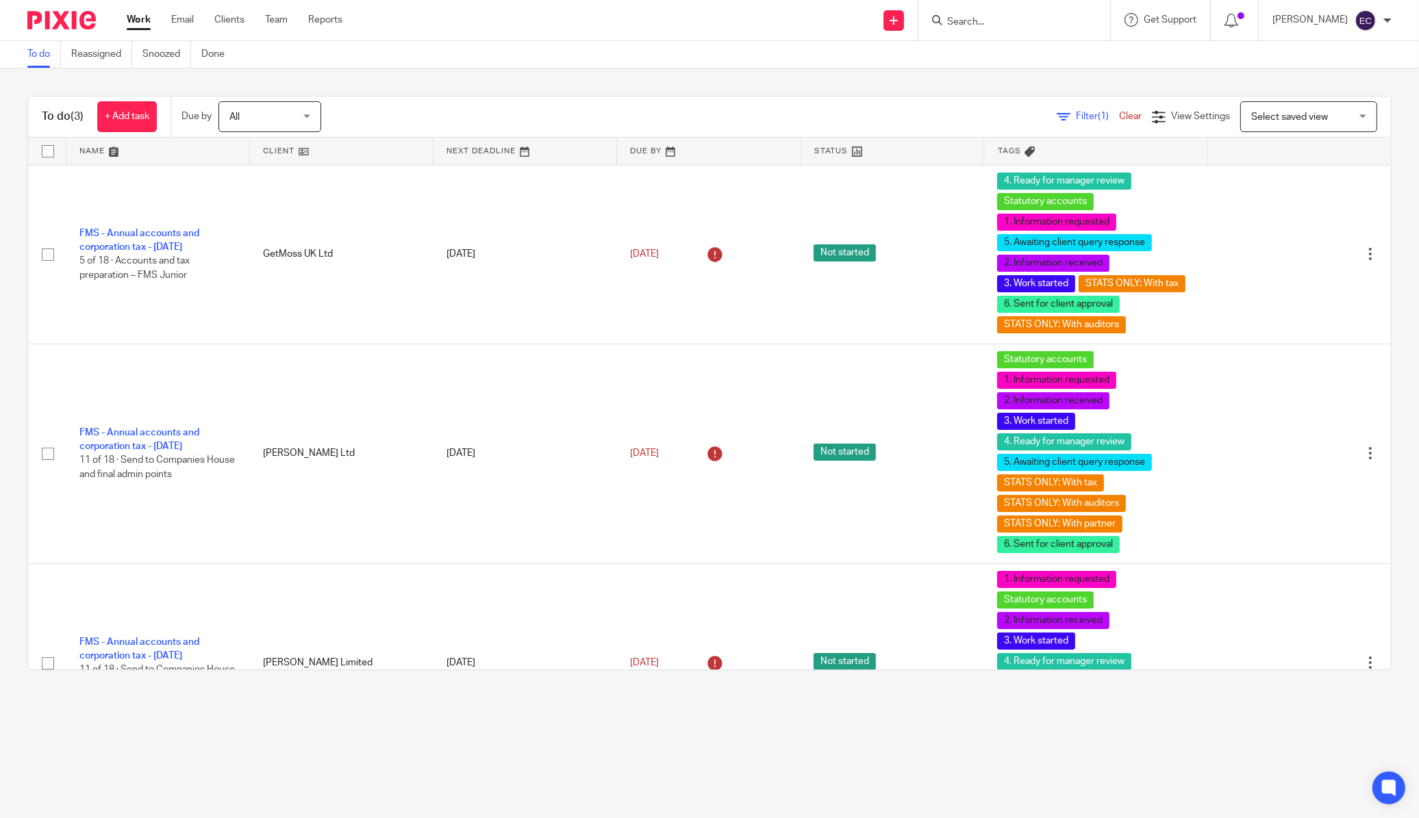
click at [996, 21] on input "Search" at bounding box center [1007, 22] width 123 height 12
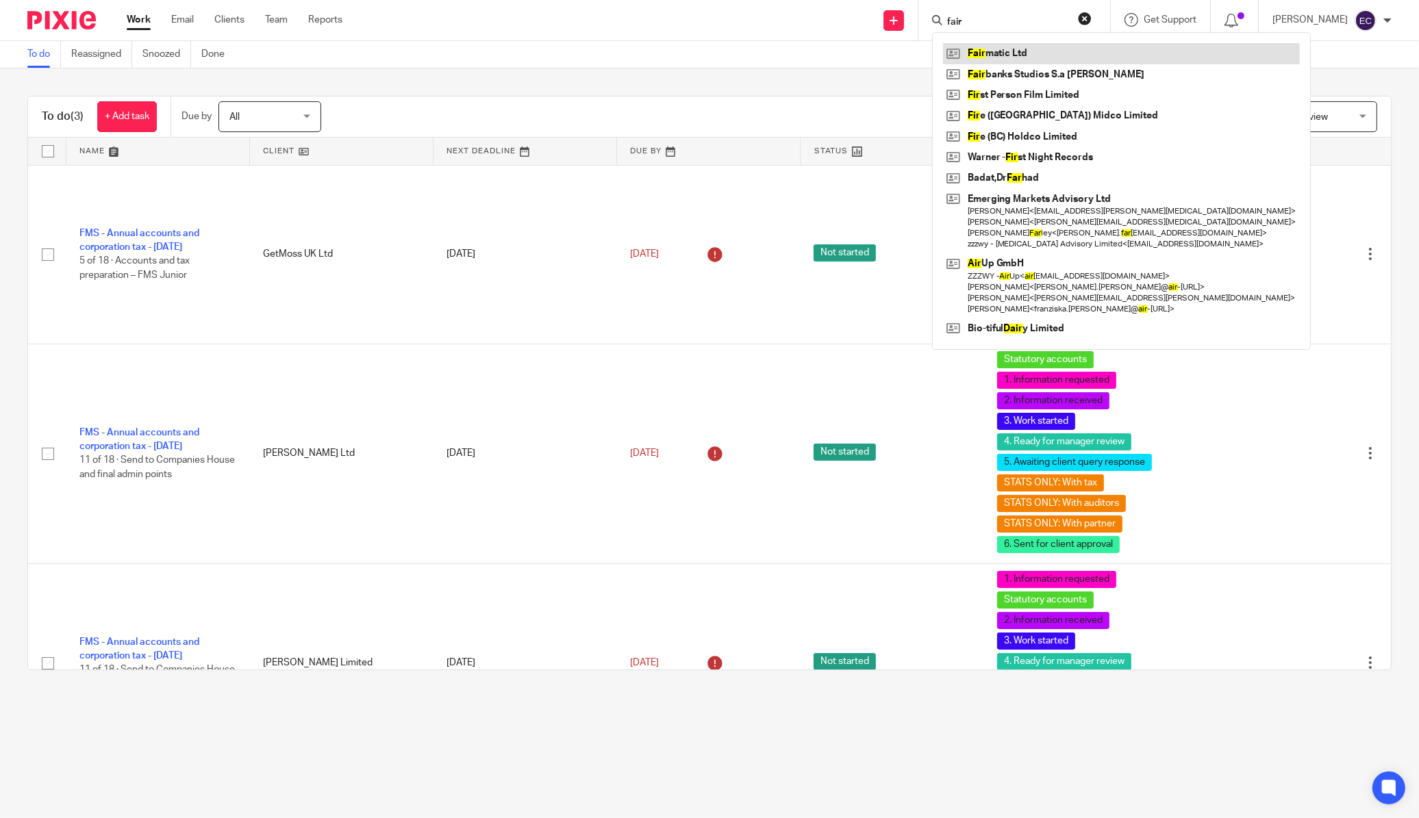
type input "fair"
click at [989, 47] on link at bounding box center [1121, 53] width 357 height 21
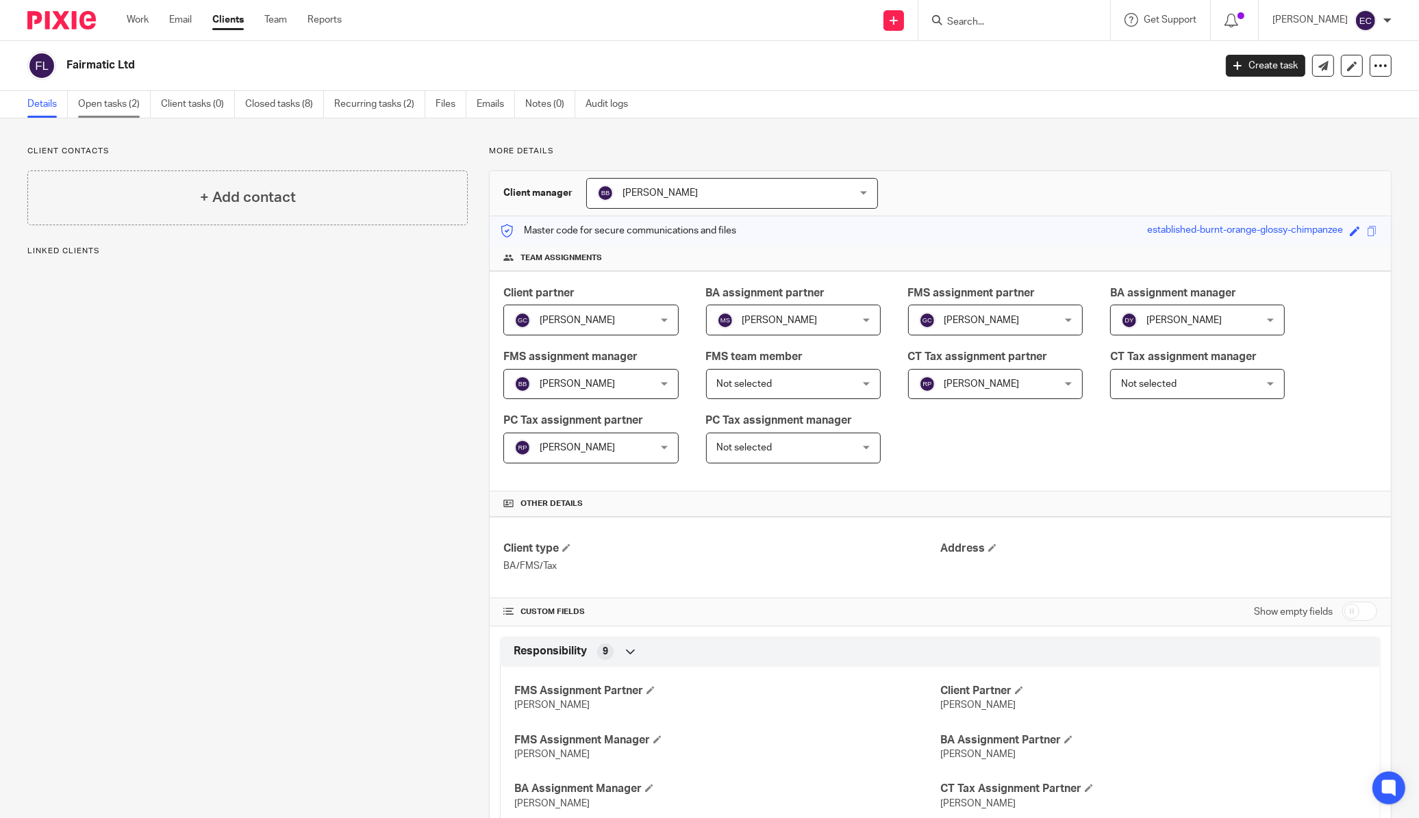
click at [129, 105] on link "Open tasks (2)" at bounding box center [114, 104] width 73 height 27
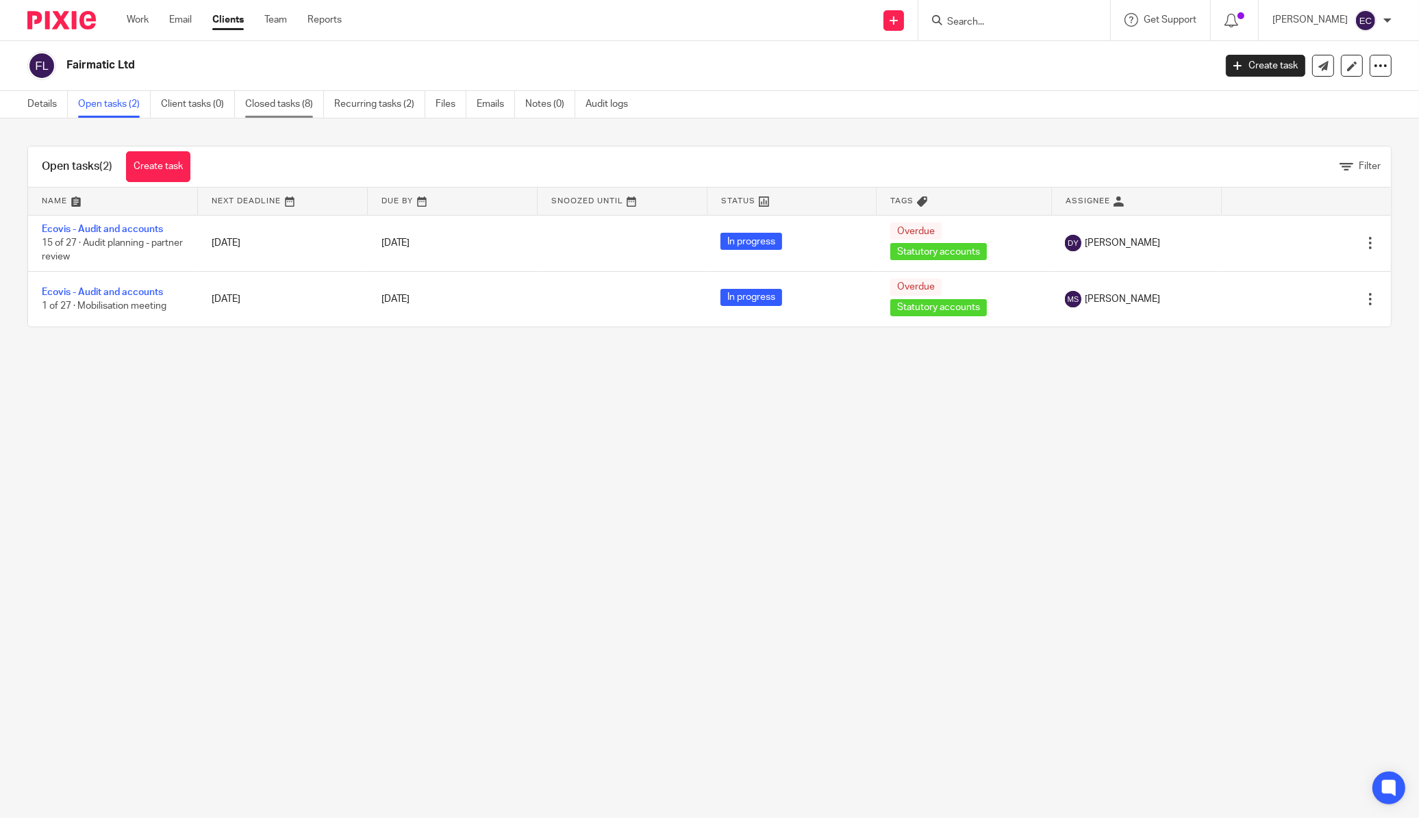
click at [277, 101] on link "Closed tasks (8)" at bounding box center [284, 104] width 79 height 27
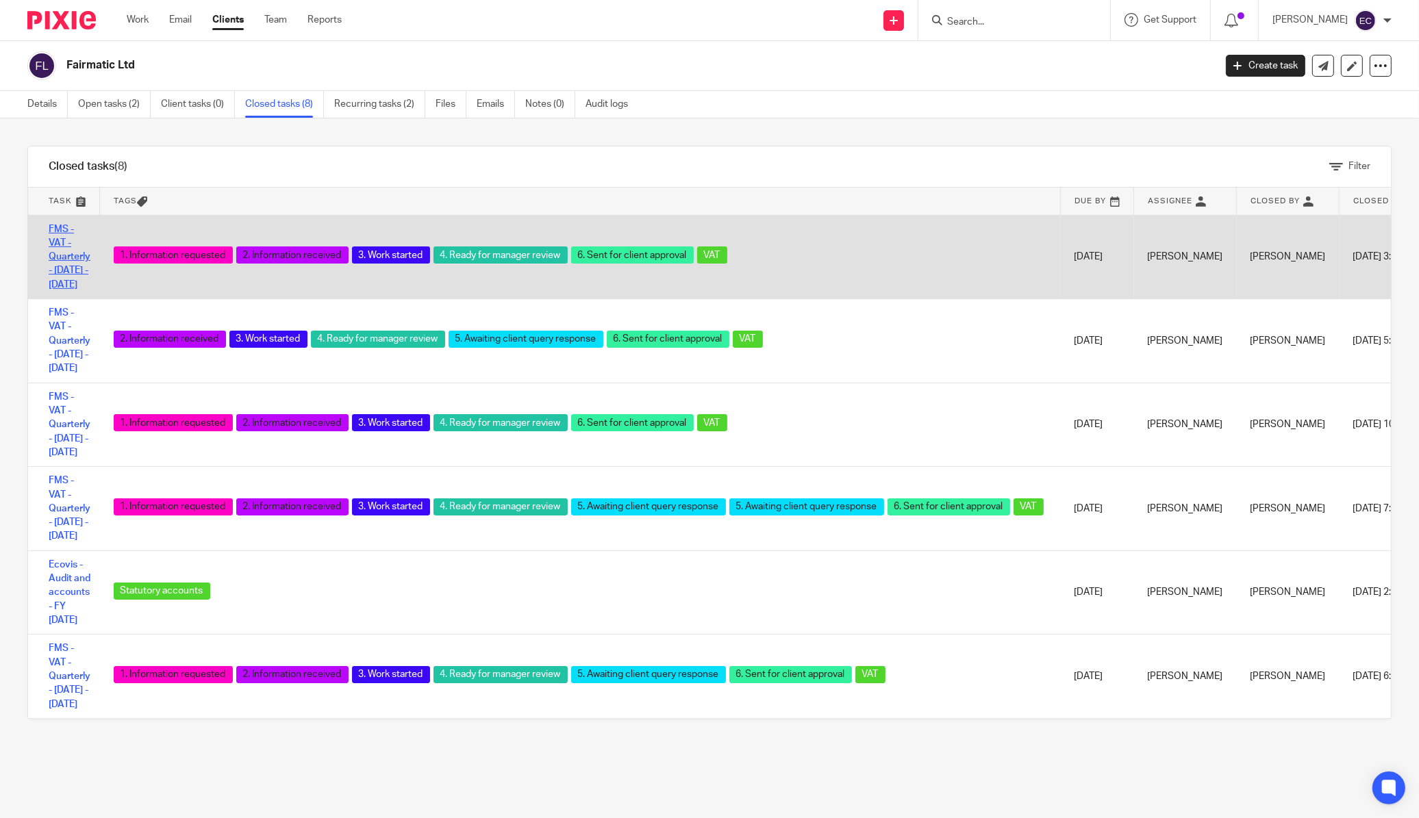
click at [51, 290] on link "FMS - VAT - Quarterly - June - August, 2025" at bounding box center [70, 257] width 42 height 65
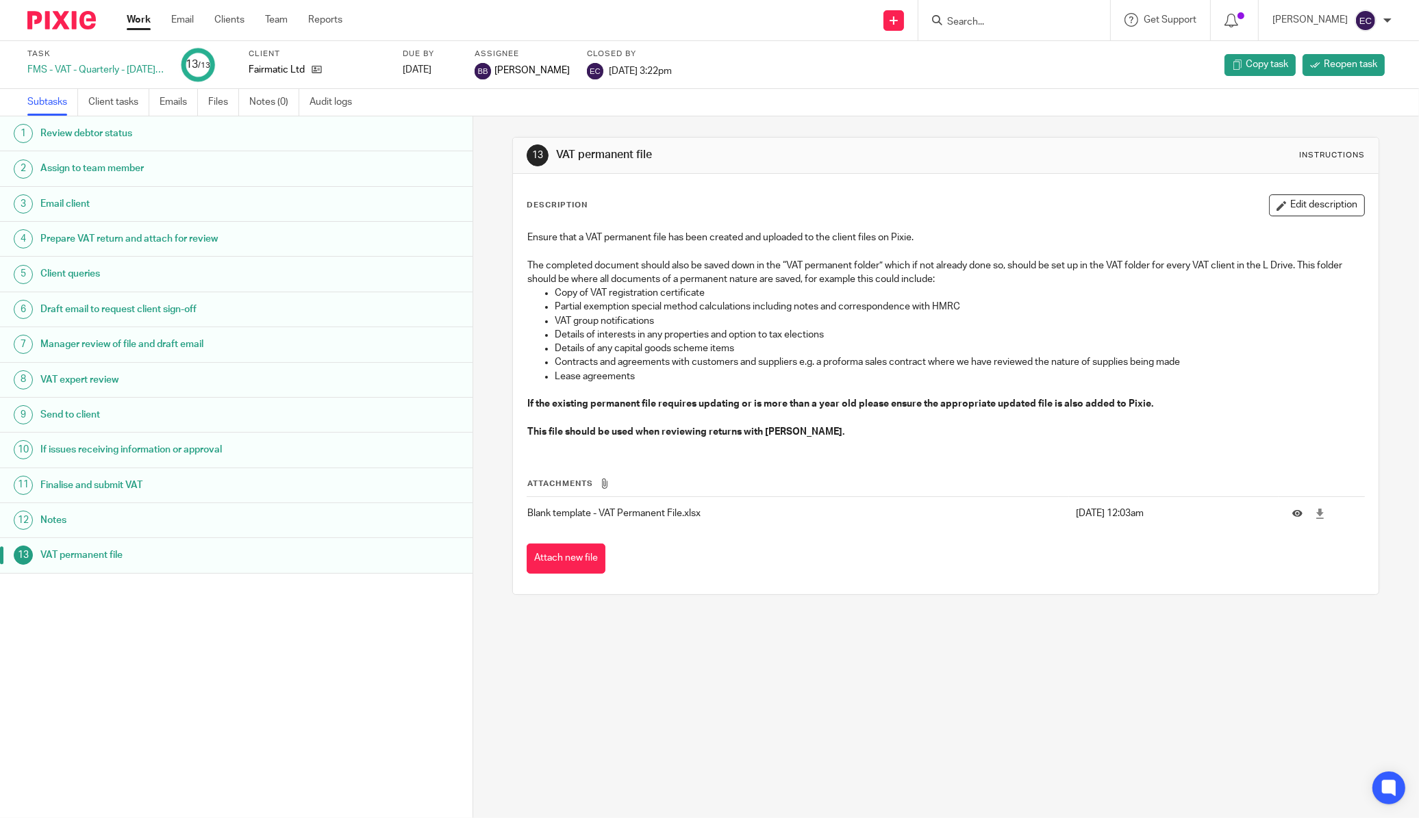
click at [81, 305] on h1 "Draft email to request client sign-off" at bounding box center [179, 309] width 279 height 21
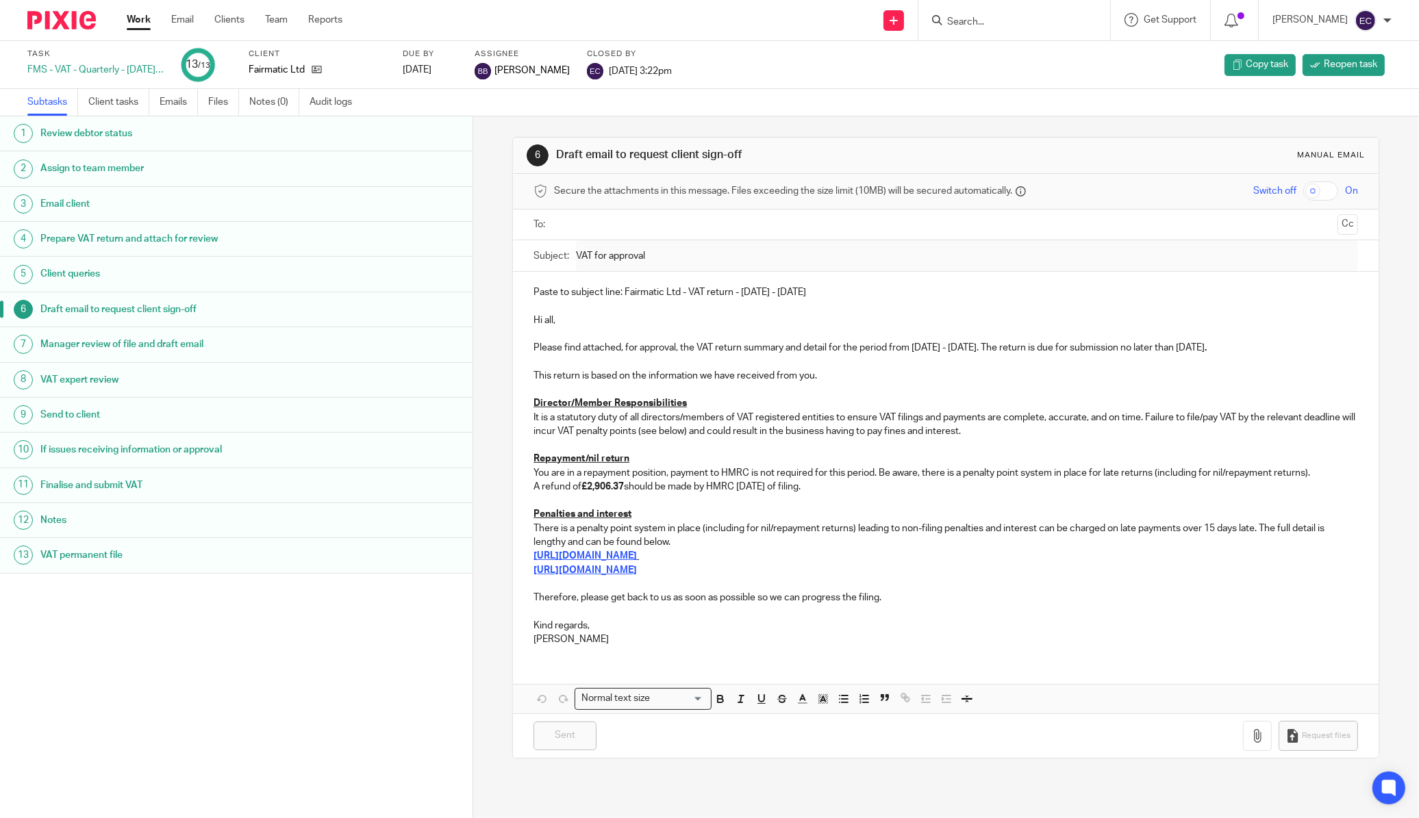
click at [93, 492] on h1 "Finalise and submit VAT" at bounding box center [179, 485] width 279 height 21
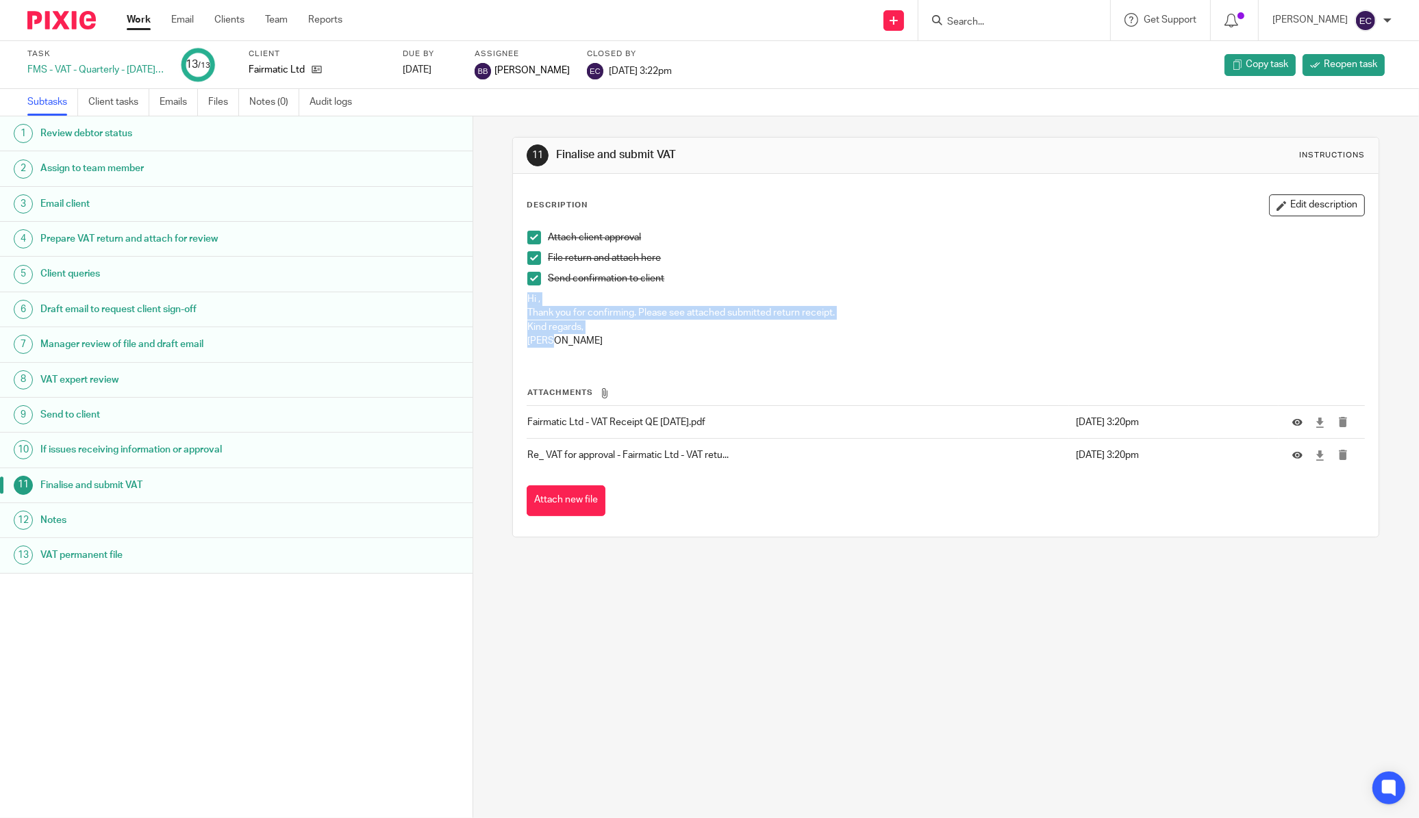
drag, startPoint x: 516, startPoint y: 299, endPoint x: 555, endPoint y: 356, distance: 69.3
click at [555, 356] on div "Attach client approval File return and attach here Send confirmation to client …" at bounding box center [945, 291] width 850 height 134
copy div "Hi , Thank you for confirming. Please see attached submitted return receipt. Ki…"
click at [52, 16] on img at bounding box center [61, 20] width 68 height 18
